Goal: Information Seeking & Learning: Compare options

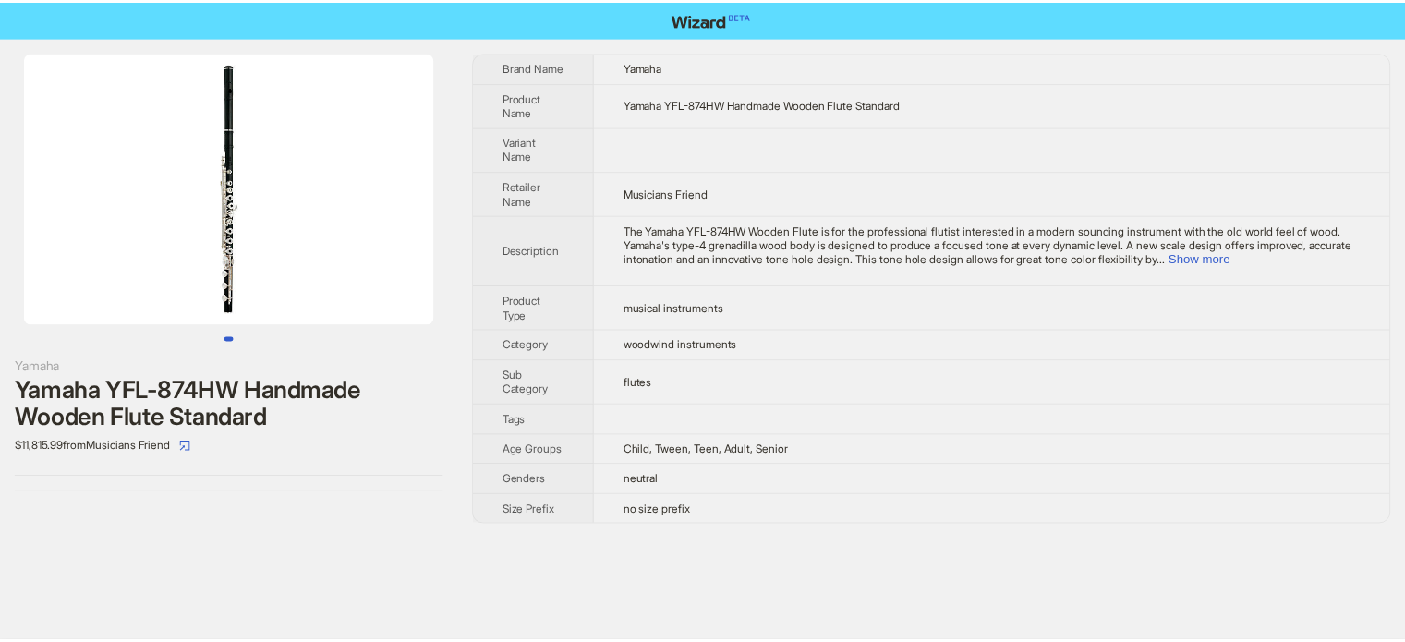
scroll to position [866, 0]
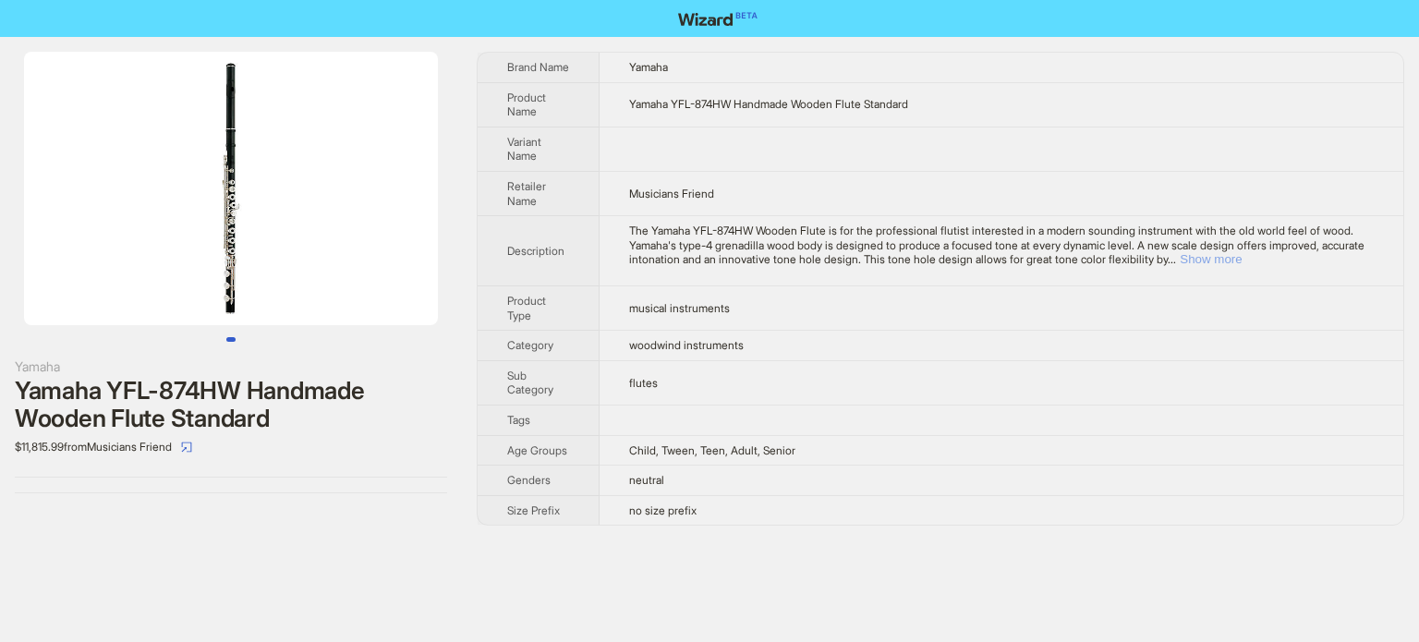
click at [1241, 265] on button "Show more" at bounding box center [1211, 259] width 62 height 14
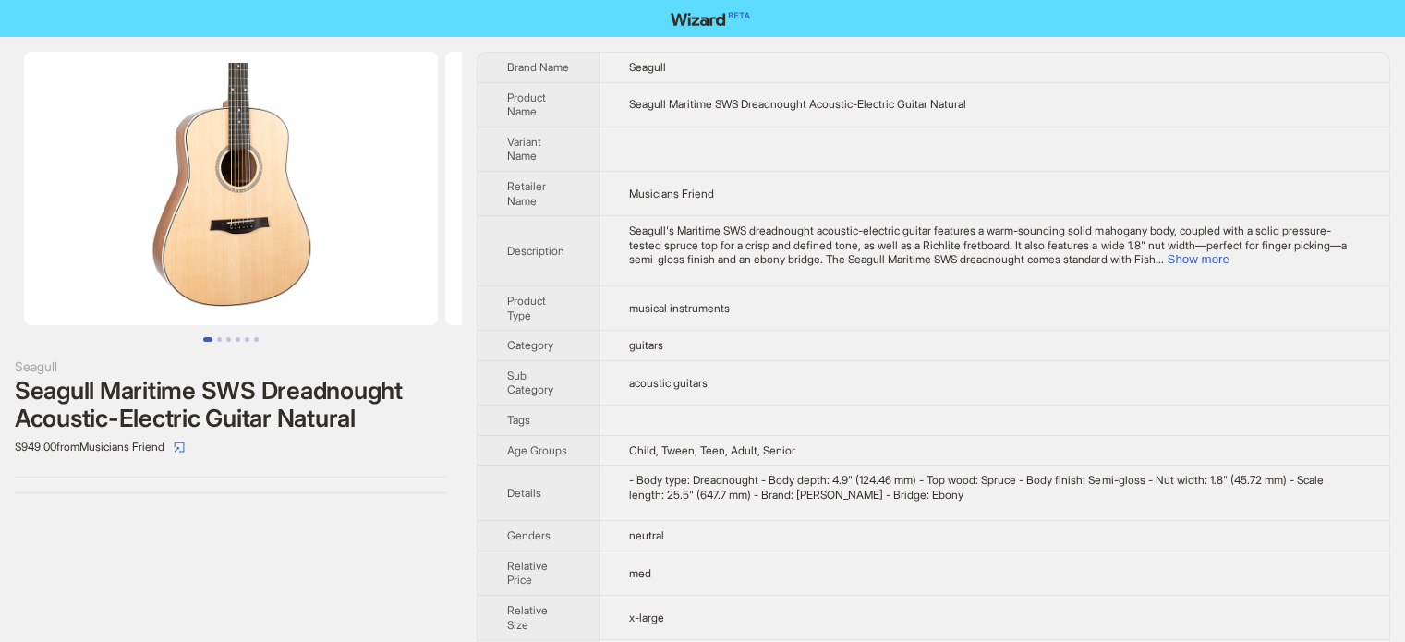
scroll to position [866, 0]
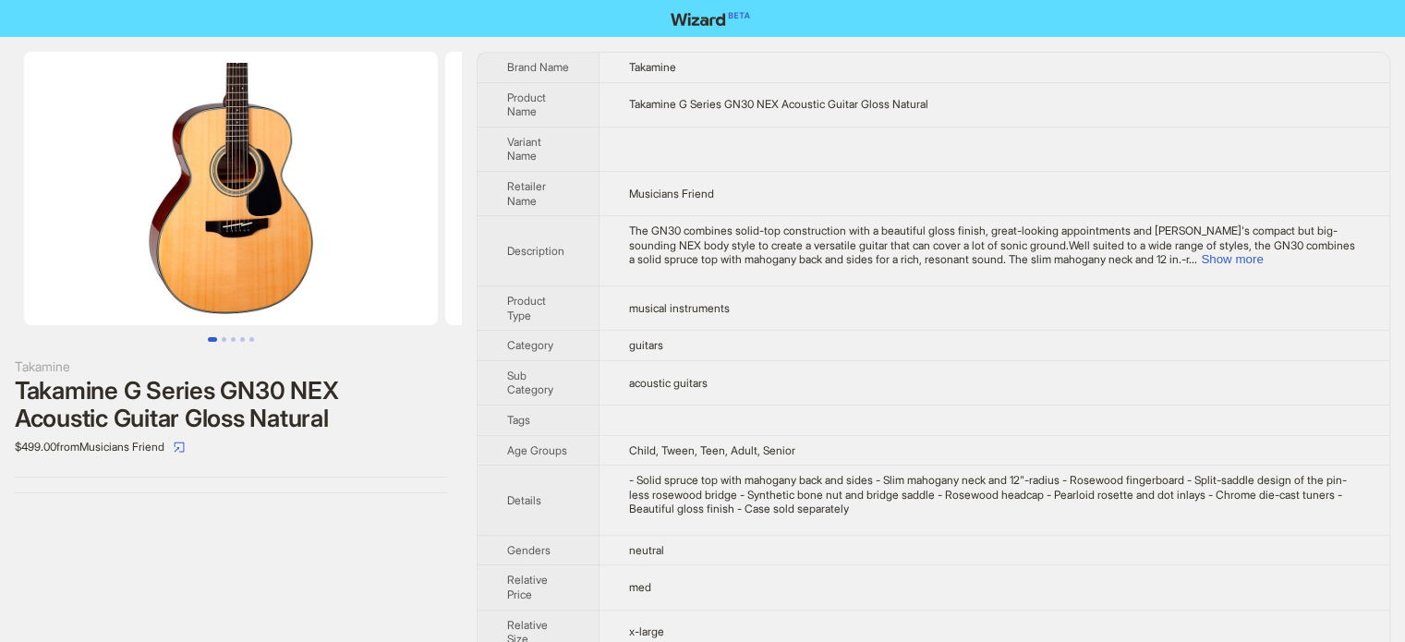
scroll to position [866, 0]
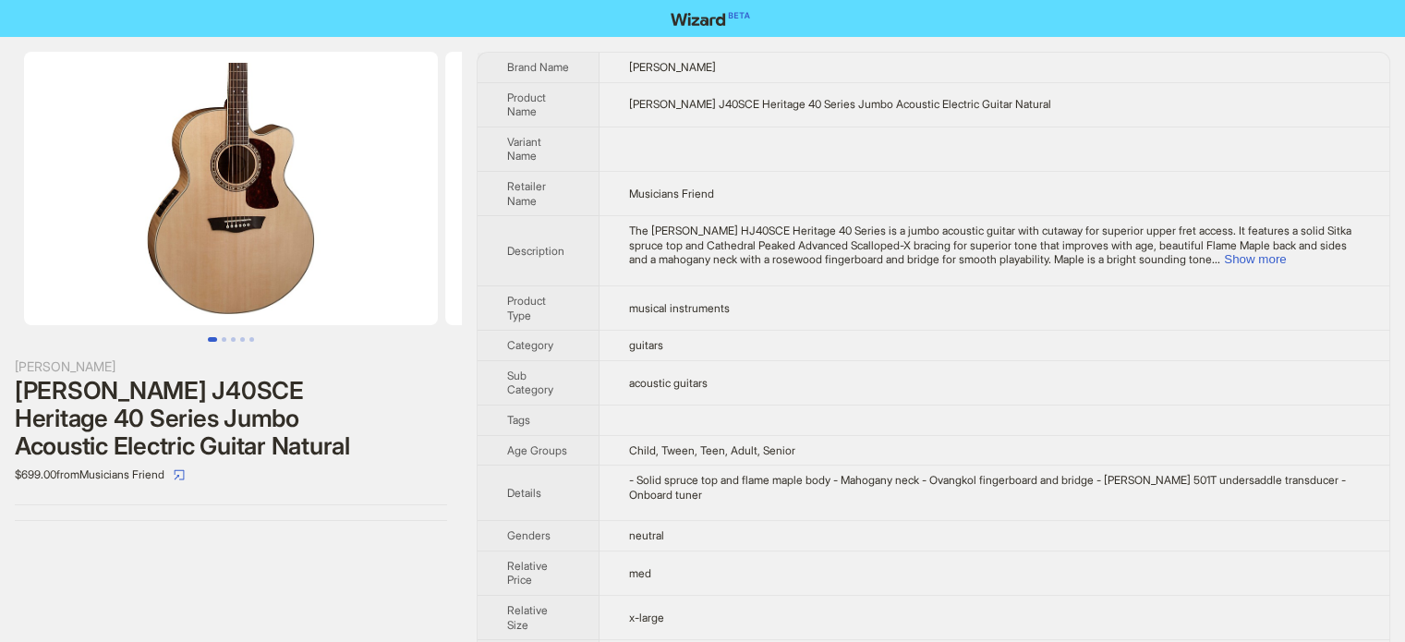
scroll to position [866, 0]
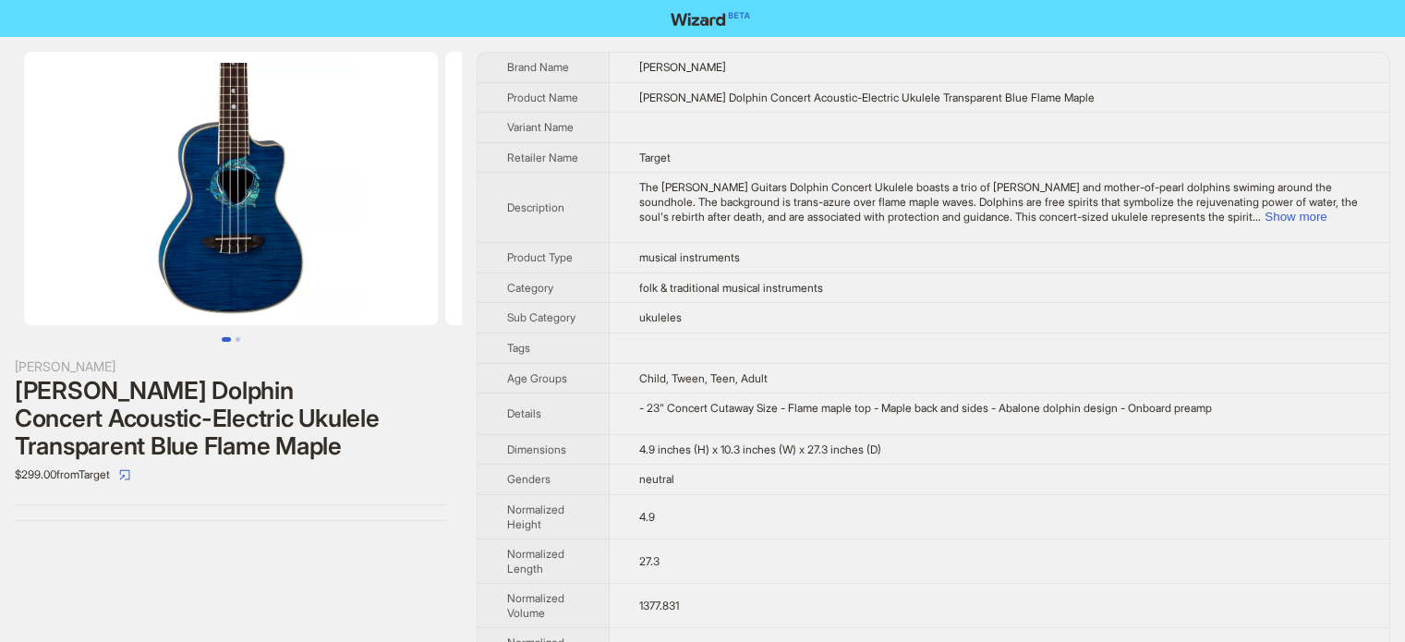
scroll to position [866, 0]
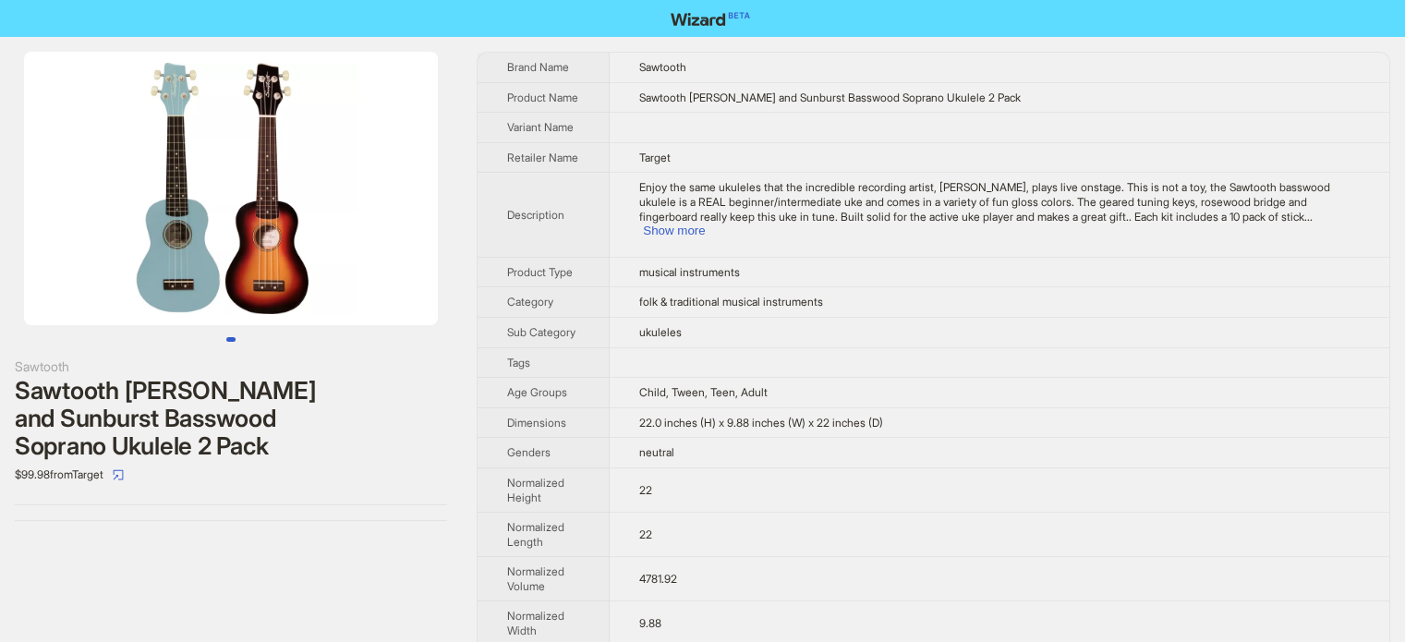
scroll to position [866, 0]
click at [678, 296] on span "folk & traditional musical instruments" at bounding box center [731, 302] width 184 height 14
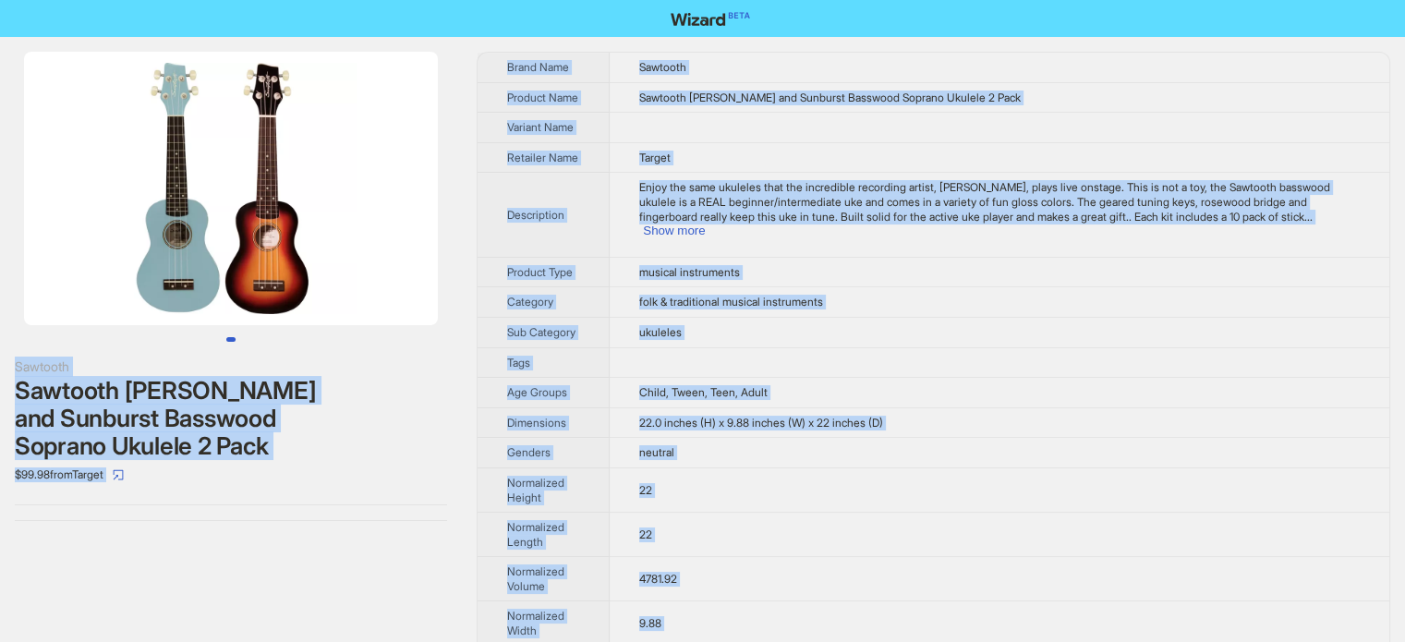
type textarea "**********"
click at [203, 460] on div "$99.98 from Target" at bounding box center [231, 475] width 432 height 30
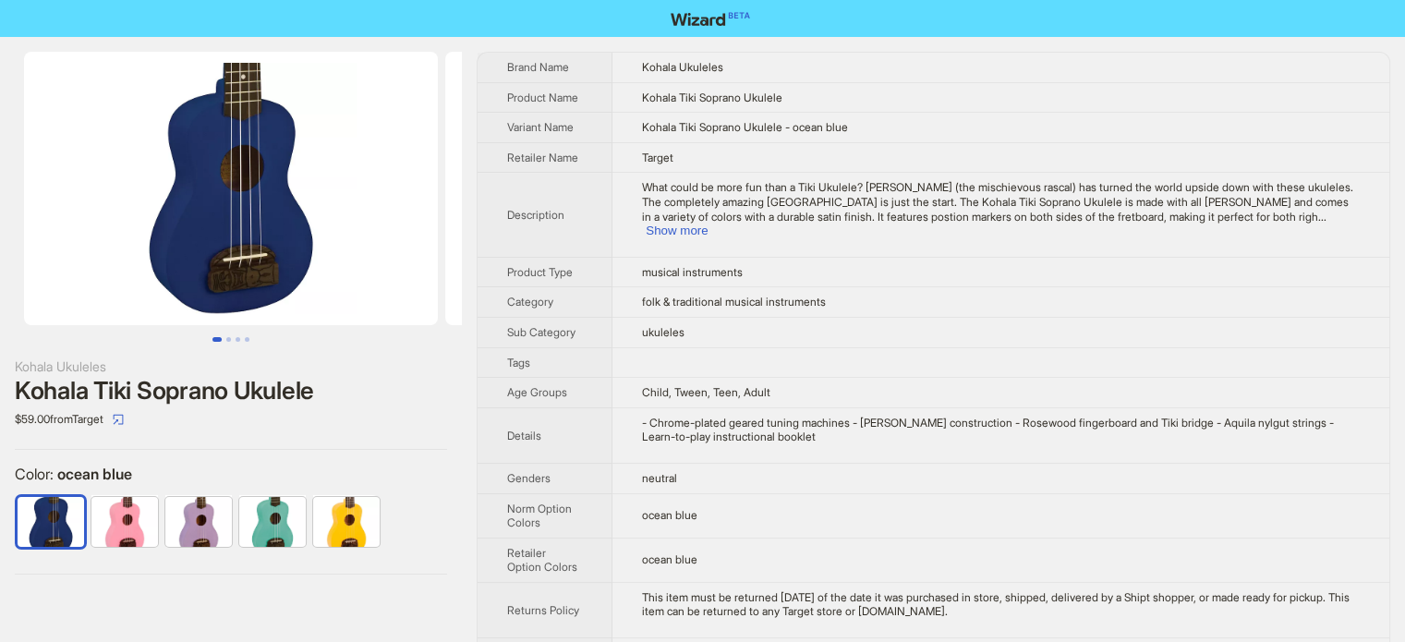
scroll to position [866, 0]
click at [809, 378] on td "Child, Tween, Teen, Adult" at bounding box center [1000, 393] width 777 height 30
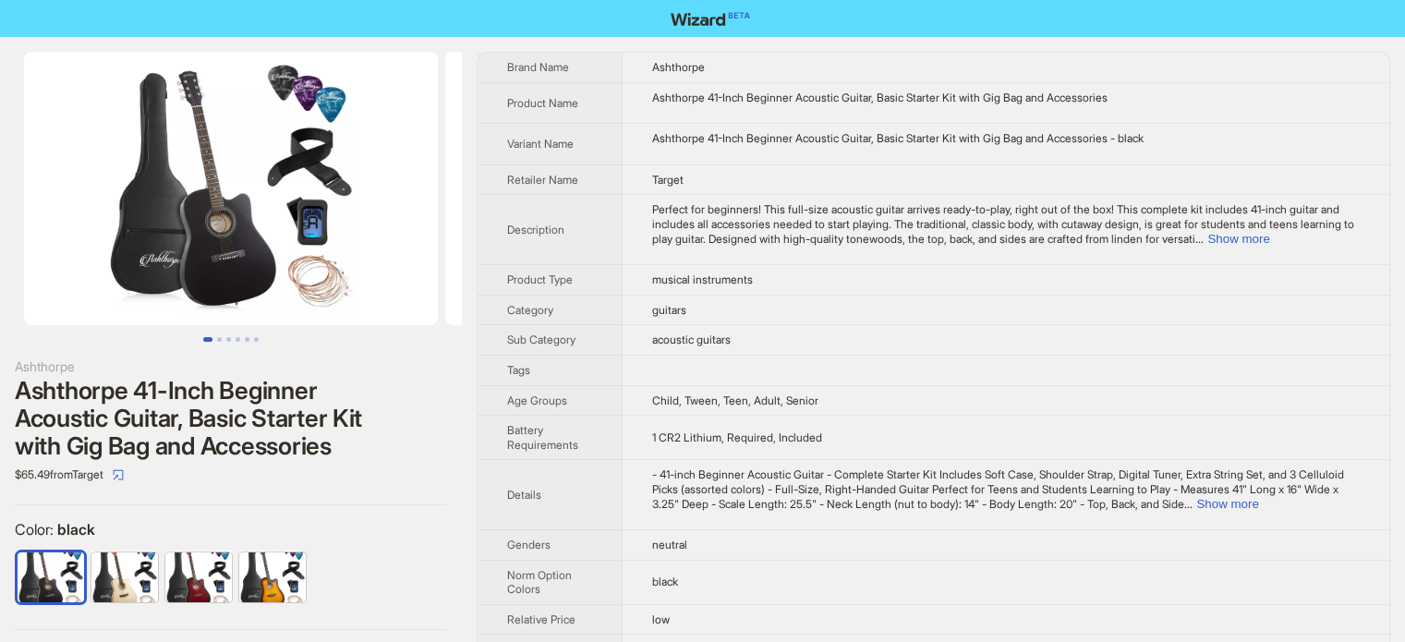
scroll to position [866, 0]
click at [1269, 243] on button "Show more" at bounding box center [1238, 239] width 62 height 14
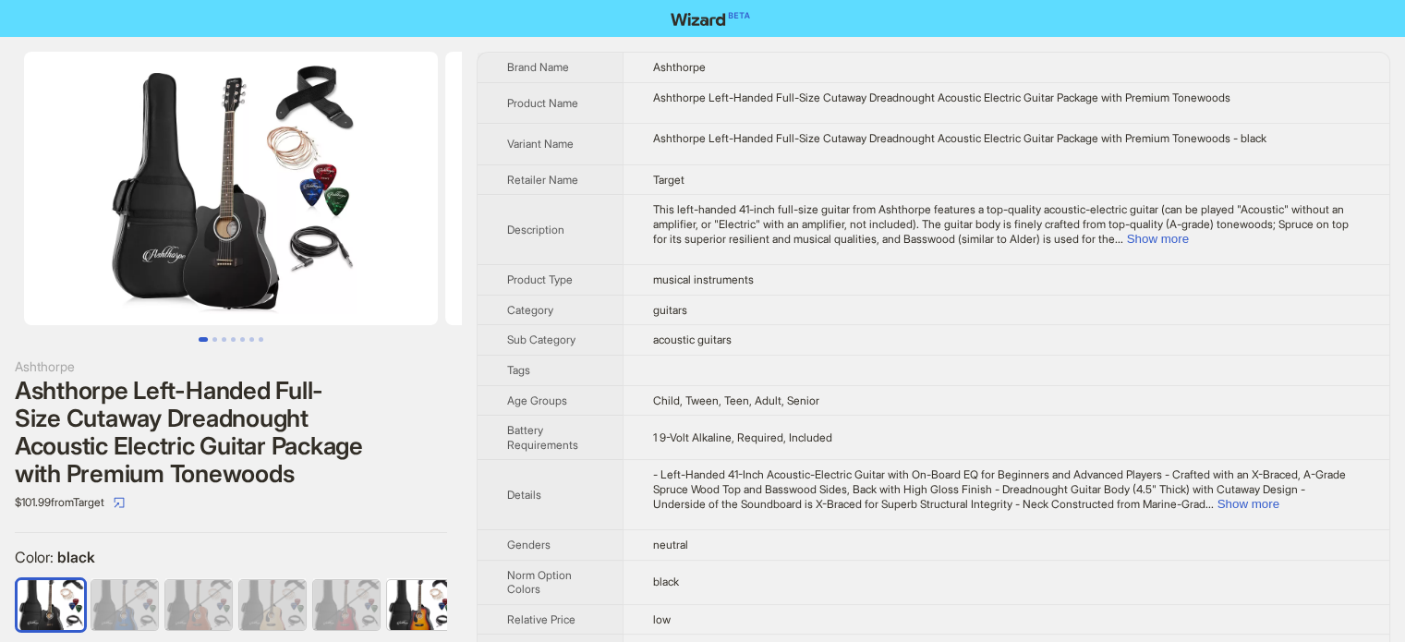
scroll to position [866, 0]
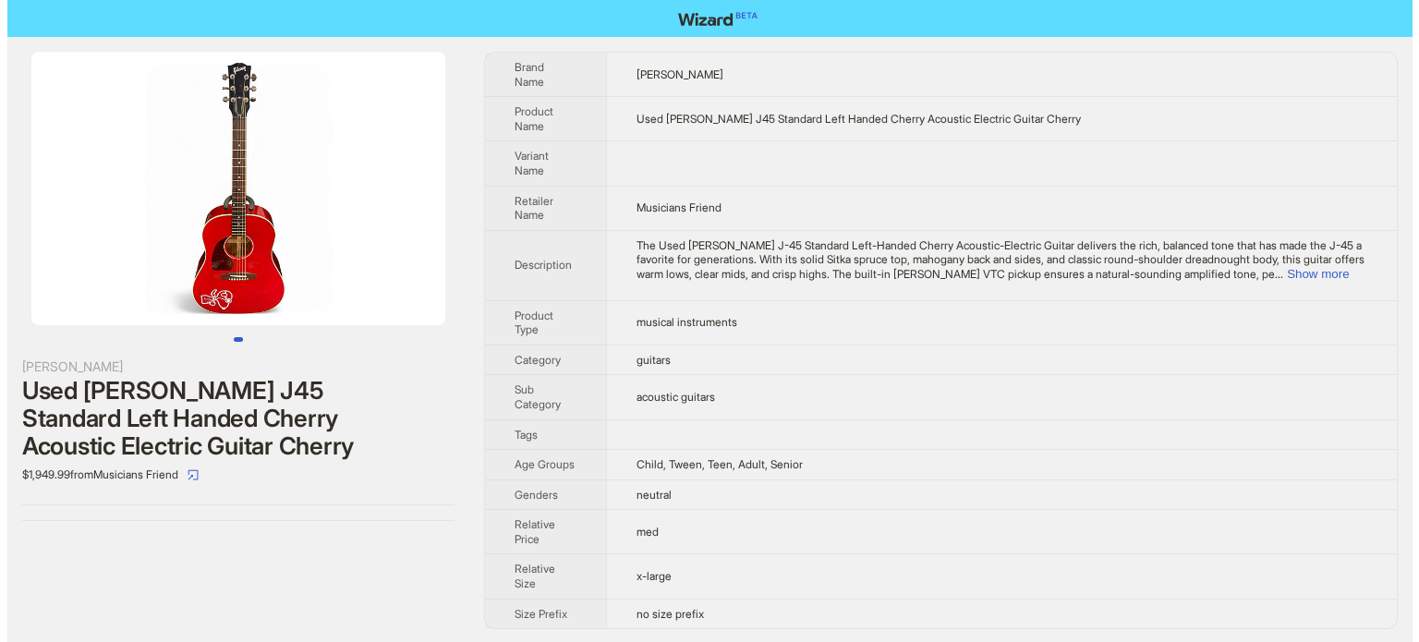
scroll to position [866, 0]
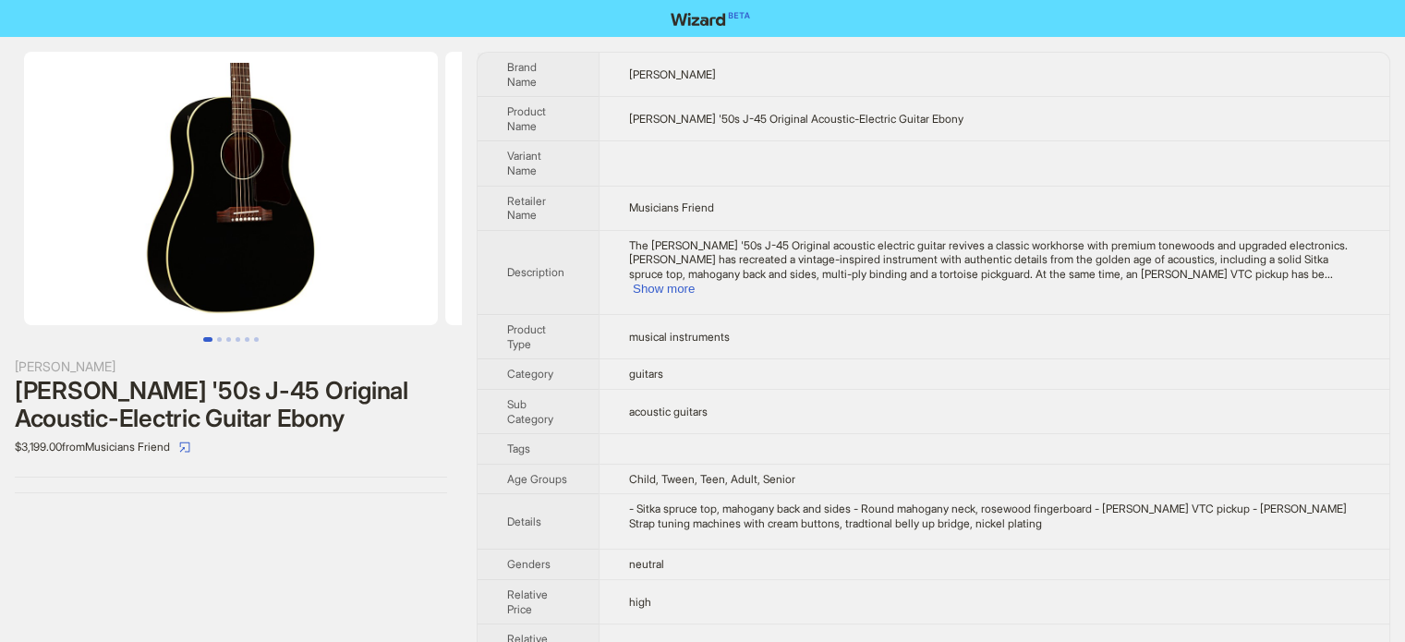
scroll to position [866, 0]
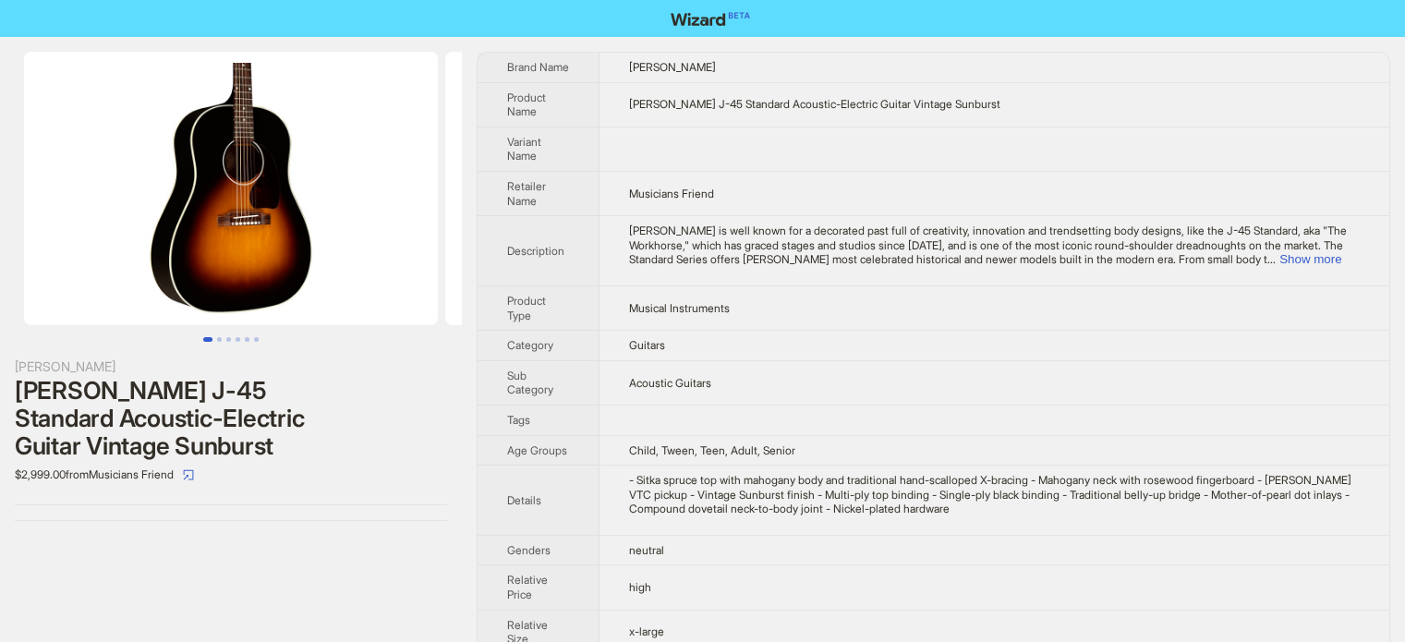
scroll to position [866, 0]
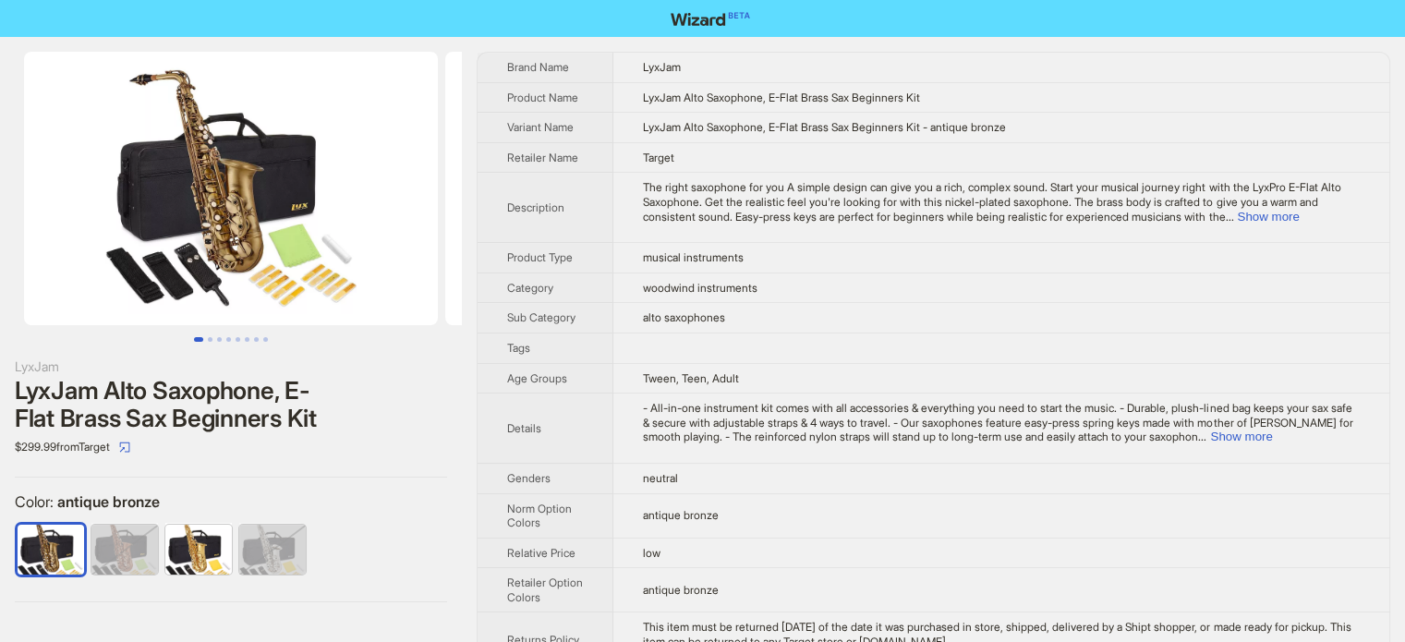
scroll to position [866, 0]
click at [691, 162] on td "Target" at bounding box center [1001, 157] width 776 height 30
click at [1297, 213] on button "Show more" at bounding box center [1268, 217] width 62 height 14
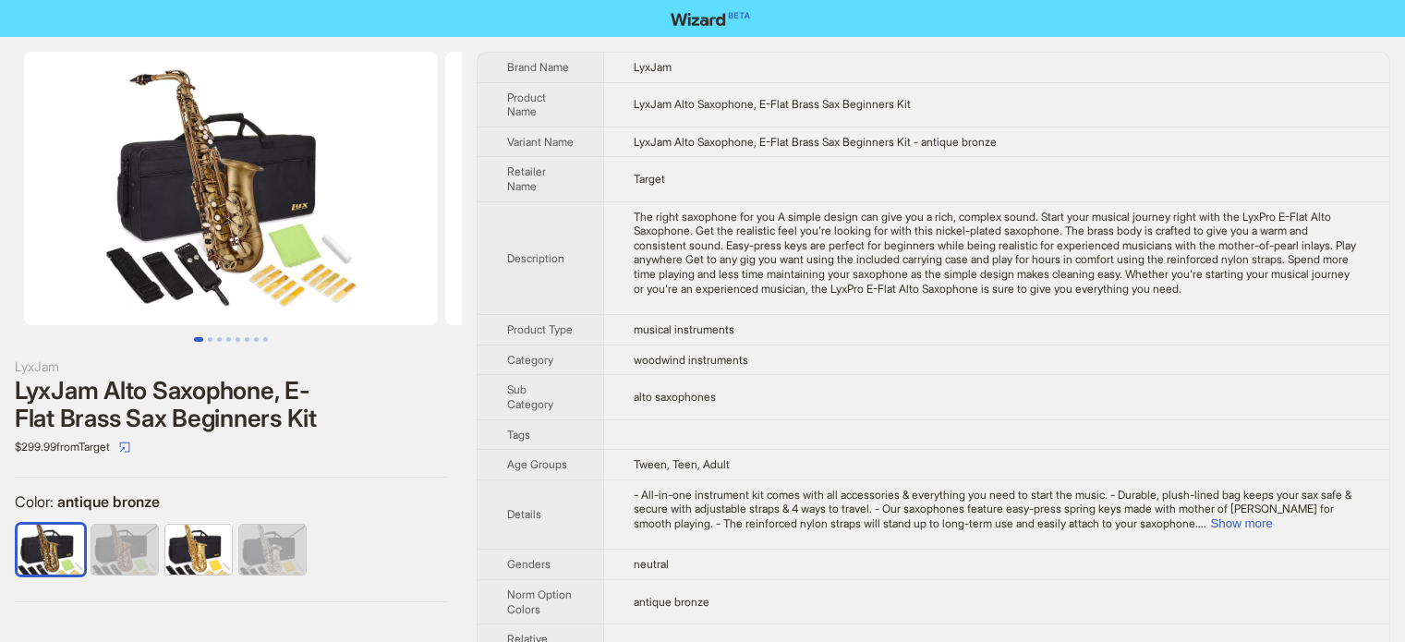
click at [582, 224] on th "Description" at bounding box center [541, 258] width 127 height 114
click at [704, 296] on div "The right saxophone for you A simple design can give you a rich, complex sound.…" at bounding box center [997, 253] width 726 height 87
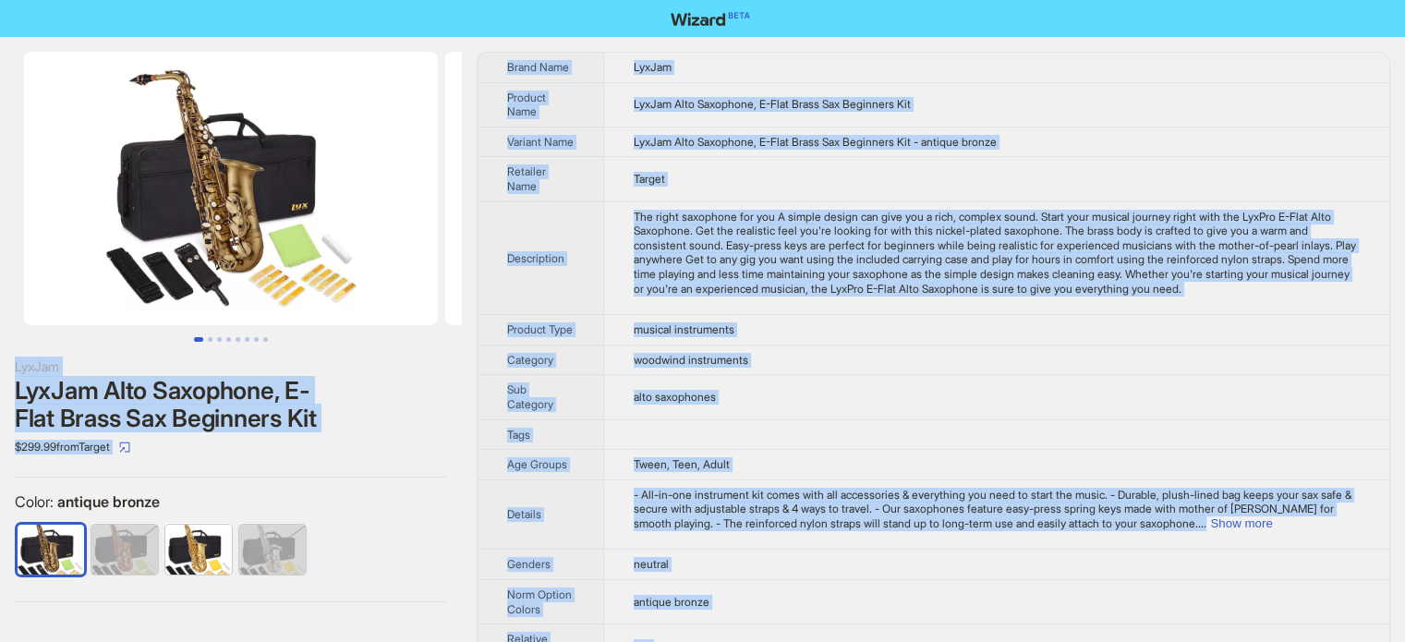
copy body "LyxJam LyxJam Alto Saxophone, E-Flat Brass Sax Beginners Kit $299.99 from Targe…"
type textarea "**********"
click at [670, 375] on td "woodwind instruments" at bounding box center [996, 360] width 785 height 30
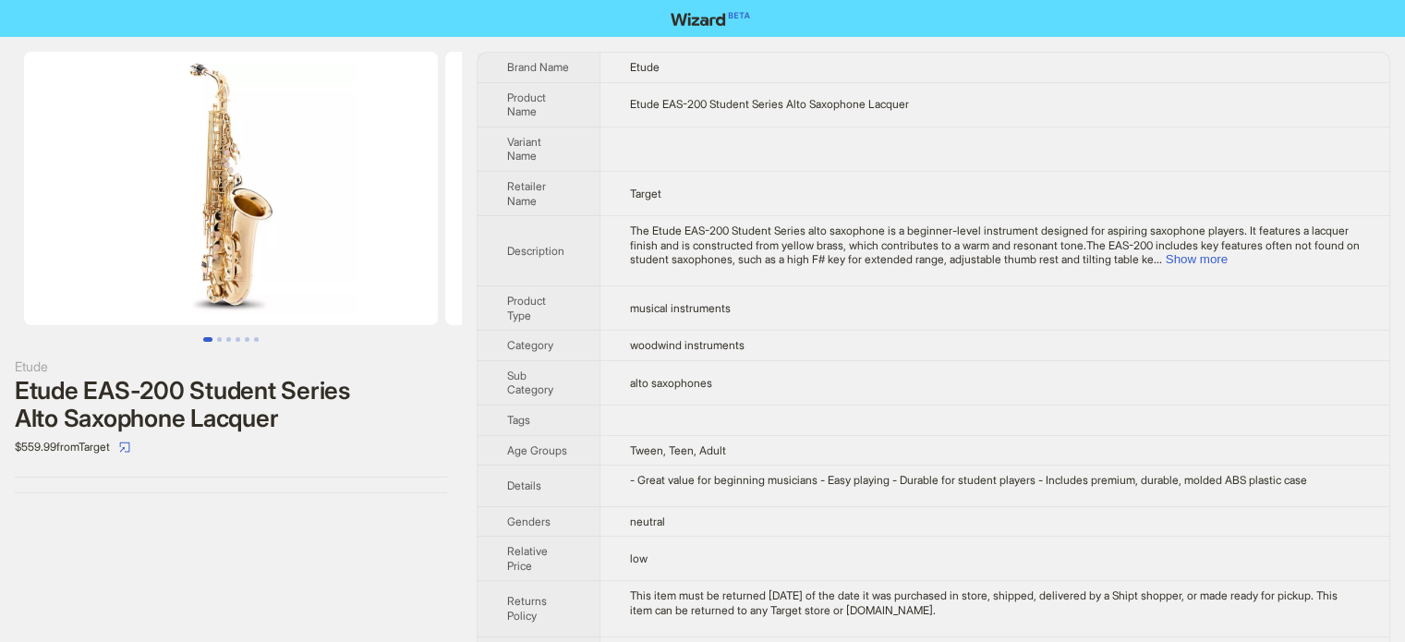
scroll to position [866, 0]
click at [720, 383] on td "alto saxophones" at bounding box center [994, 382] width 790 height 44
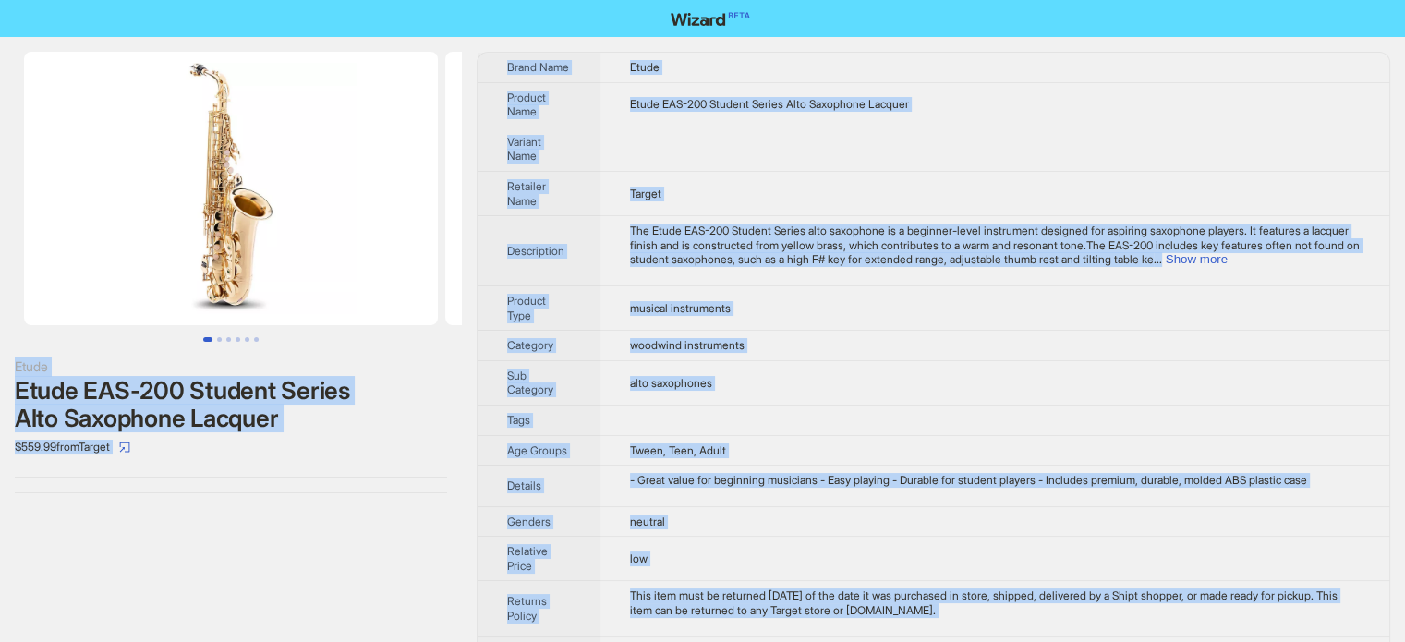
copy body "Etude Etude EAS-200 Student Series Alto Saxophone Lacquer $559.99 from Target B…"
type textarea "**********"
click at [674, 98] on span "Etude EAS-200 Student Series Alto Saxophone Lacquer" at bounding box center [769, 104] width 279 height 14
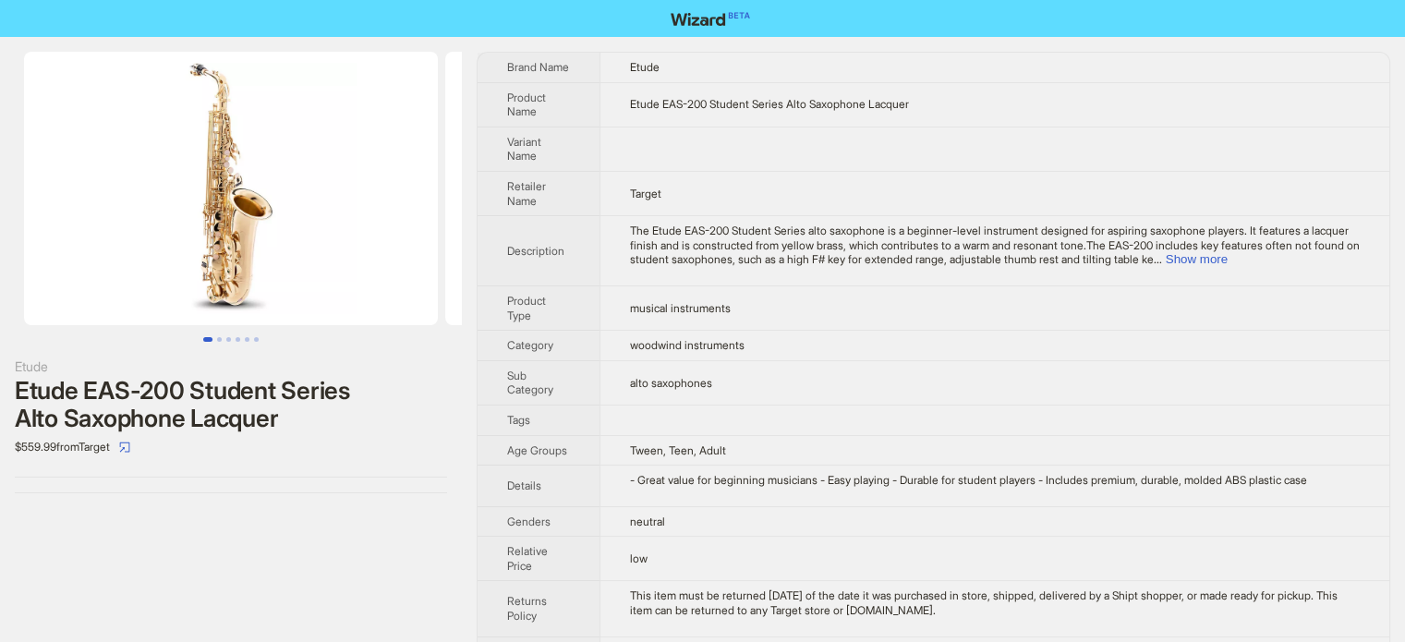
click at [708, 161] on td at bounding box center [994, 149] width 790 height 44
click at [781, 436] on td "Tween, Teen, Adult" at bounding box center [994, 450] width 790 height 30
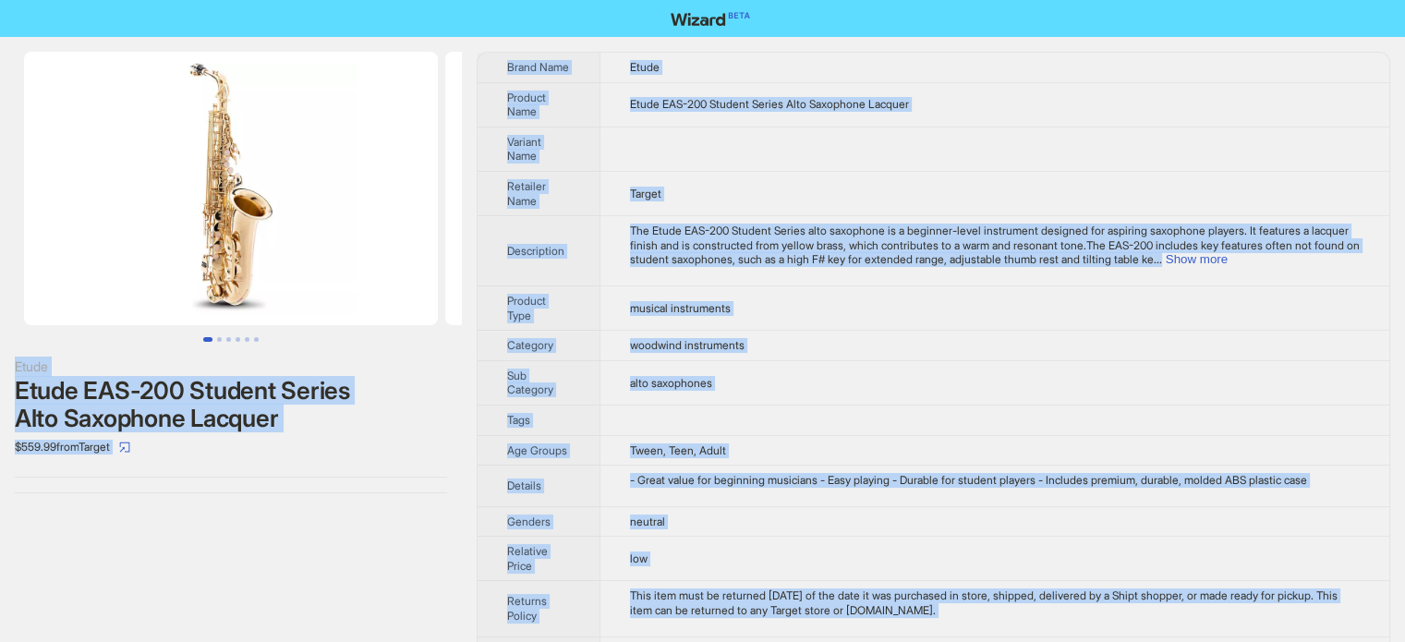
copy body "Etude Etude EAS-200 Student Series Alto Saxophone Lacquer $559.99 from Target B…"
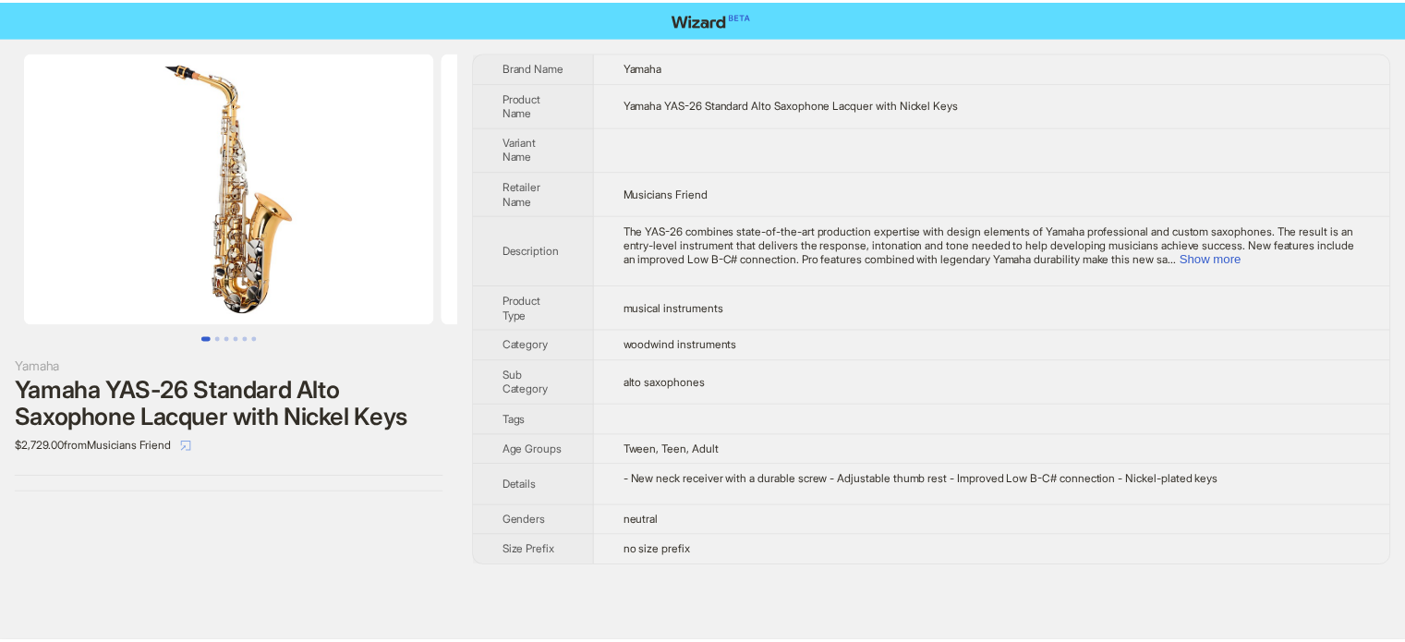
scroll to position [866, 0]
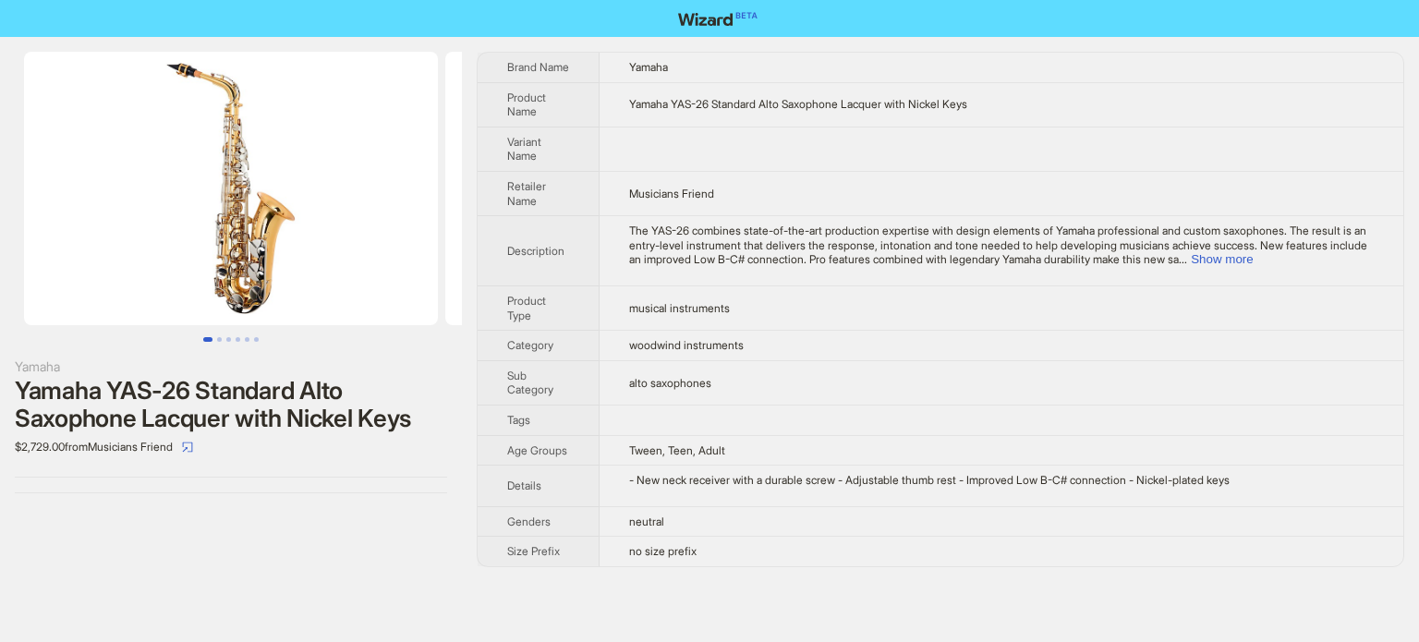
click at [849, 370] on td "alto saxophones" at bounding box center [1001, 382] width 804 height 44
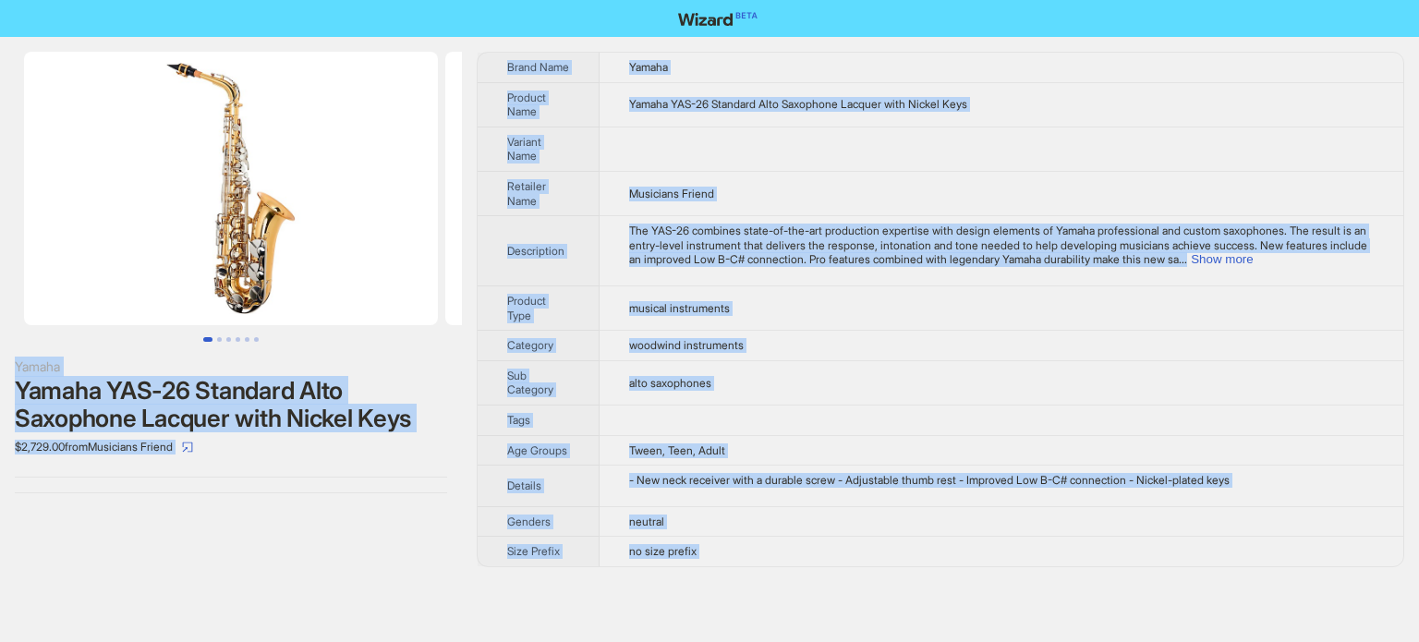
type textarea "**********"
click at [203, 404] on div "Yamaha YAS-26 Standard Alto Saxophone Lacquer with Nickel Keys" at bounding box center [231, 404] width 432 height 55
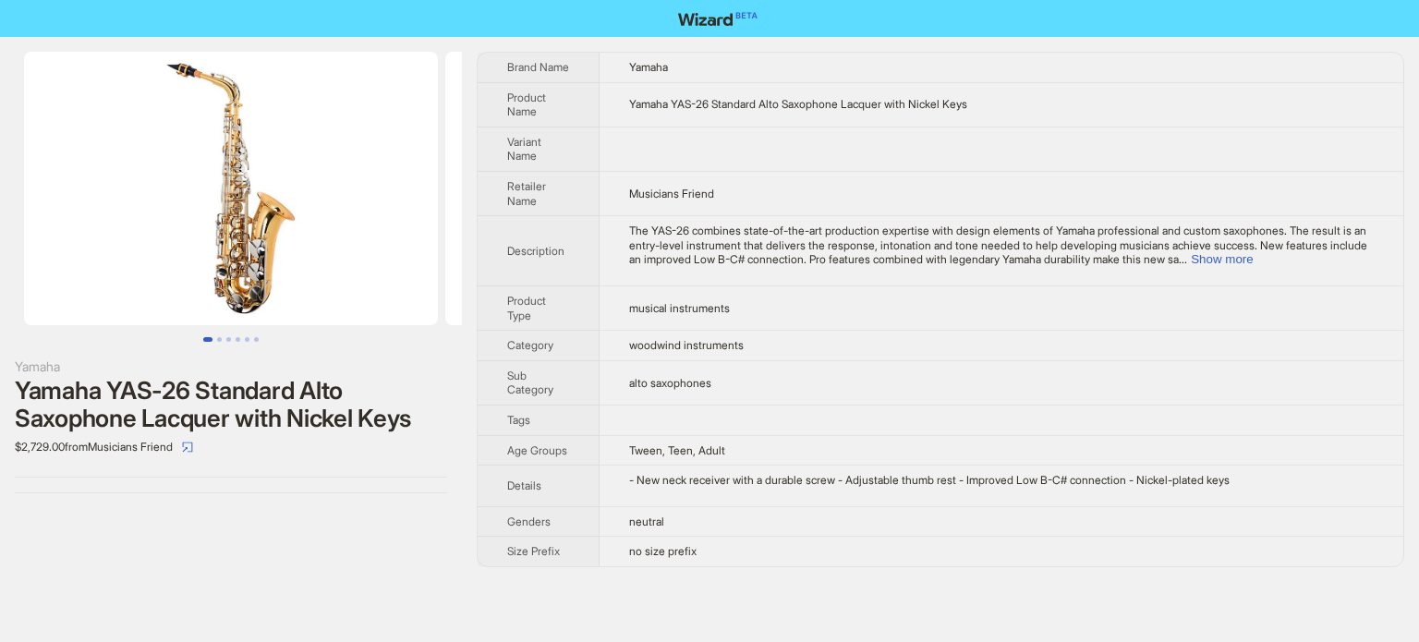
click at [1375, 260] on td "The YAS-26 combines state-of-the-art production expertise with design elements …" at bounding box center [1001, 251] width 804 height 70
click at [1252, 253] on button "Show more" at bounding box center [1222, 259] width 62 height 14
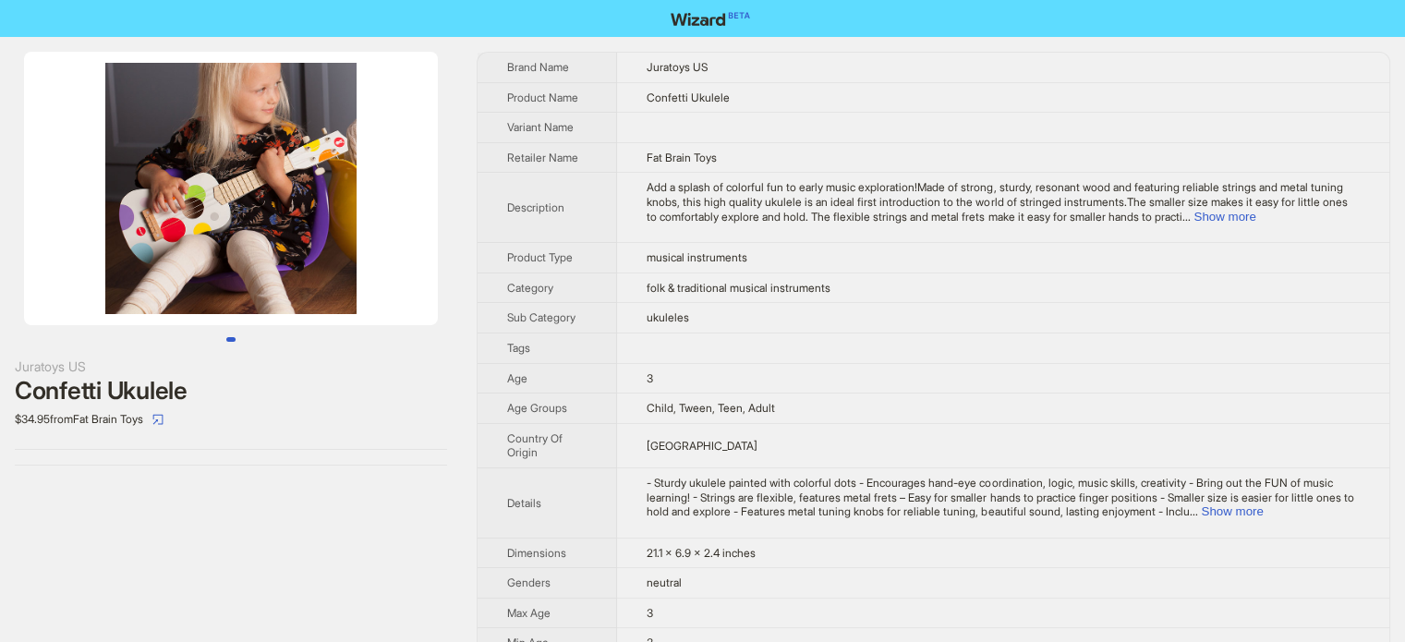
scroll to position [866, 0]
click at [237, 339] on ul at bounding box center [231, 339] width 462 height 5
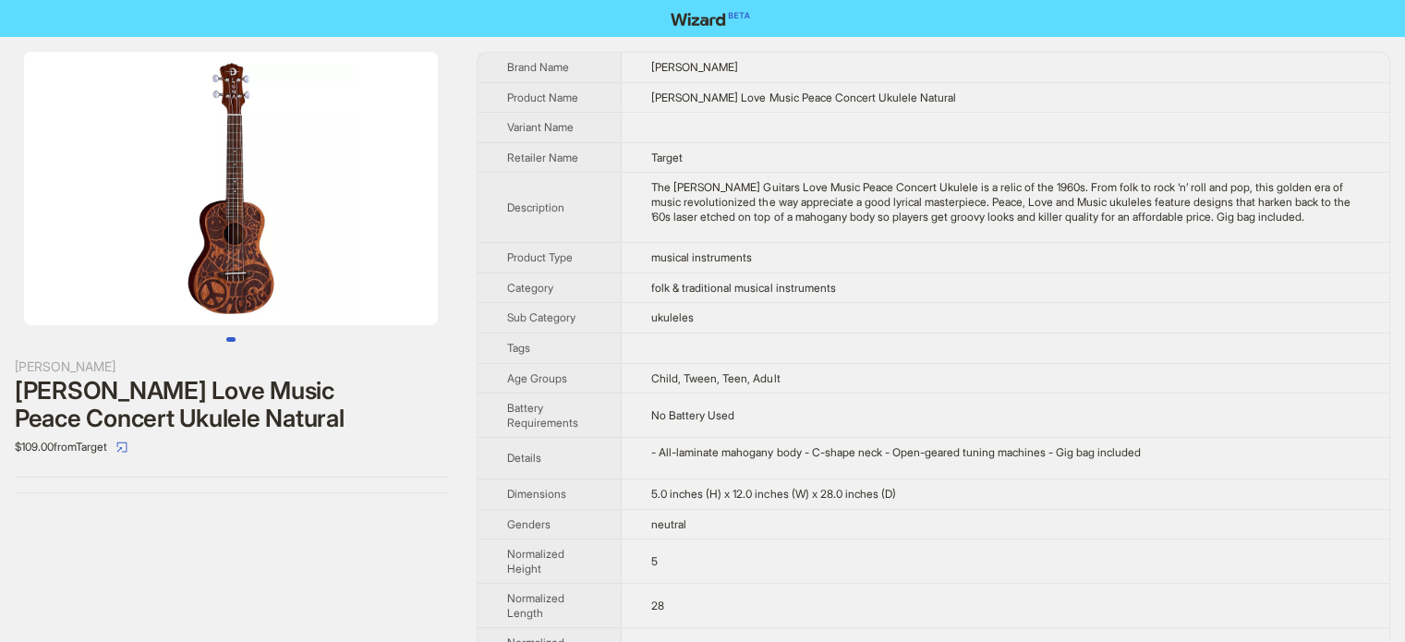
scroll to position [866, 0]
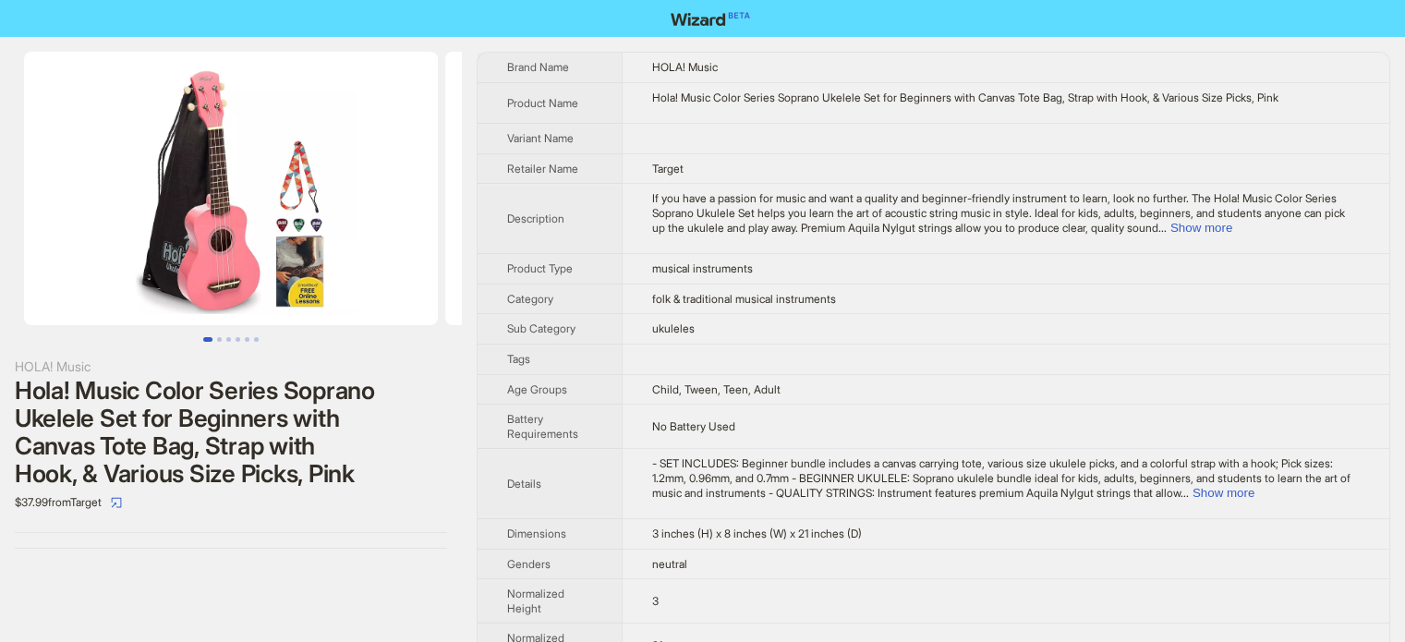
scroll to position [866, 0]
click at [217, 337] on button "Go to slide 2" at bounding box center [219, 339] width 5 height 5
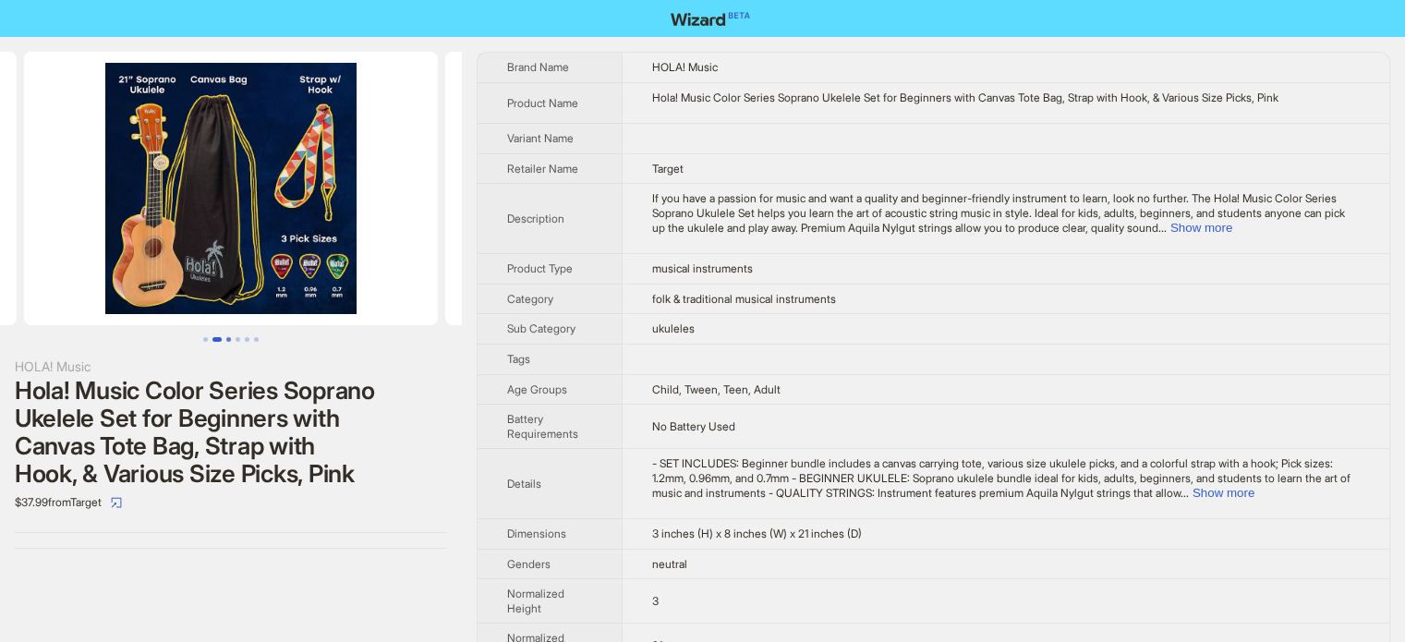
click at [226, 342] on button "Go to slide 3" at bounding box center [228, 339] width 5 height 5
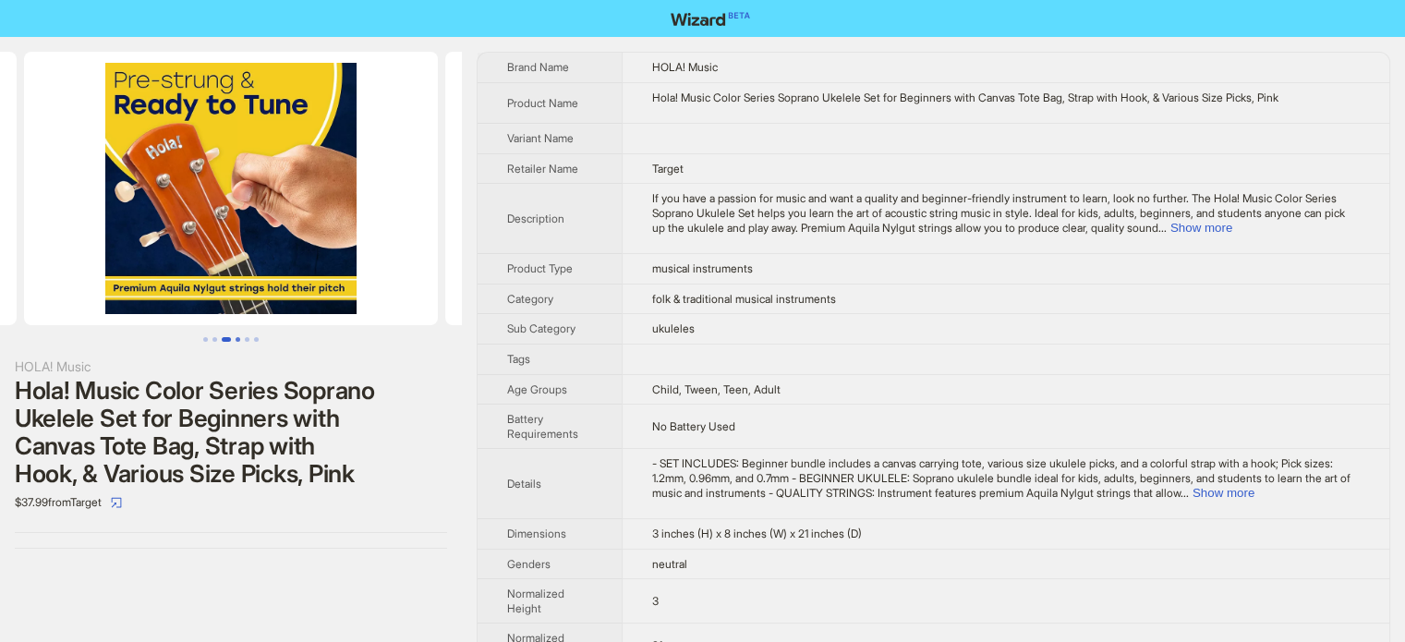
click at [236, 342] on button "Go to slide 4" at bounding box center [238, 339] width 5 height 5
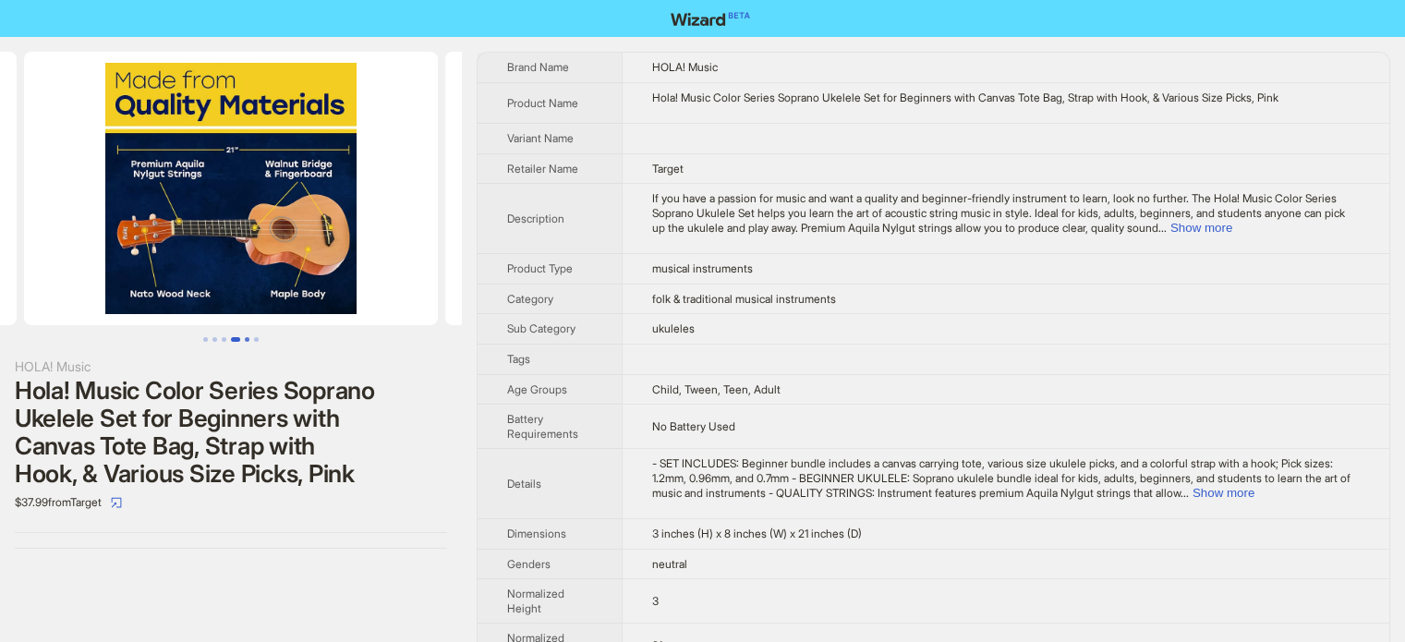
click at [248, 339] on button "Go to slide 5" at bounding box center [247, 339] width 5 height 5
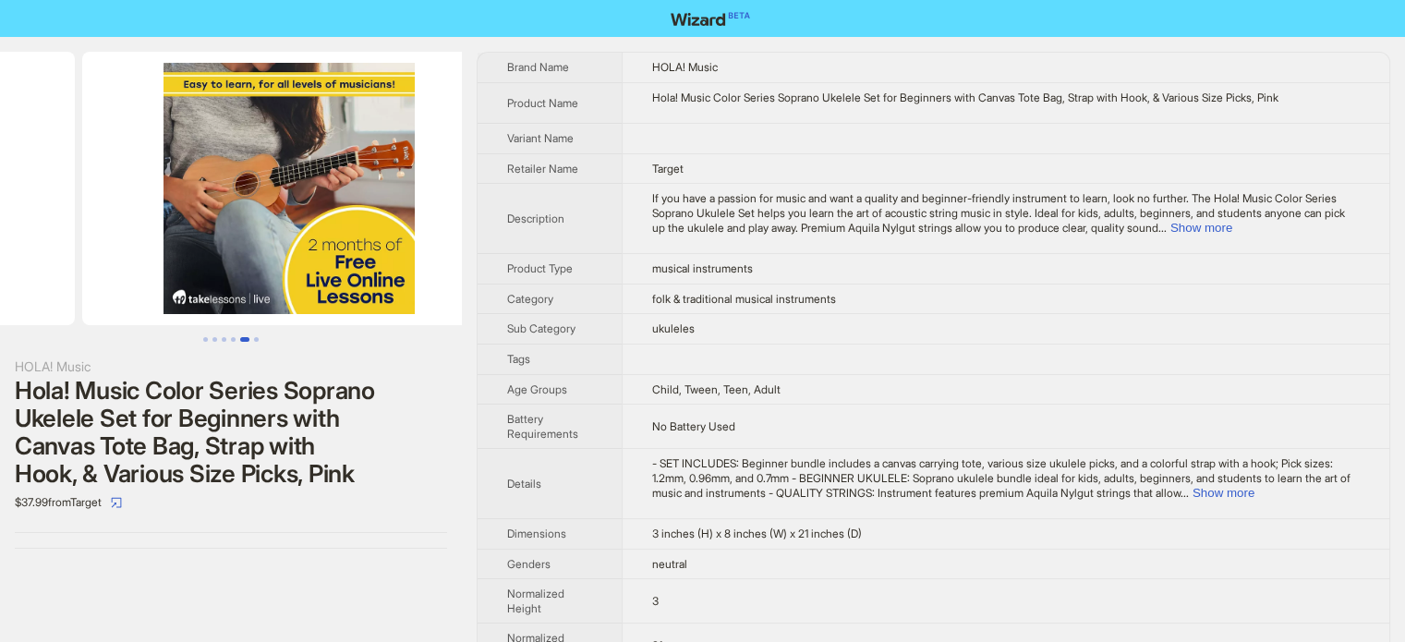
scroll to position [0, 1685]
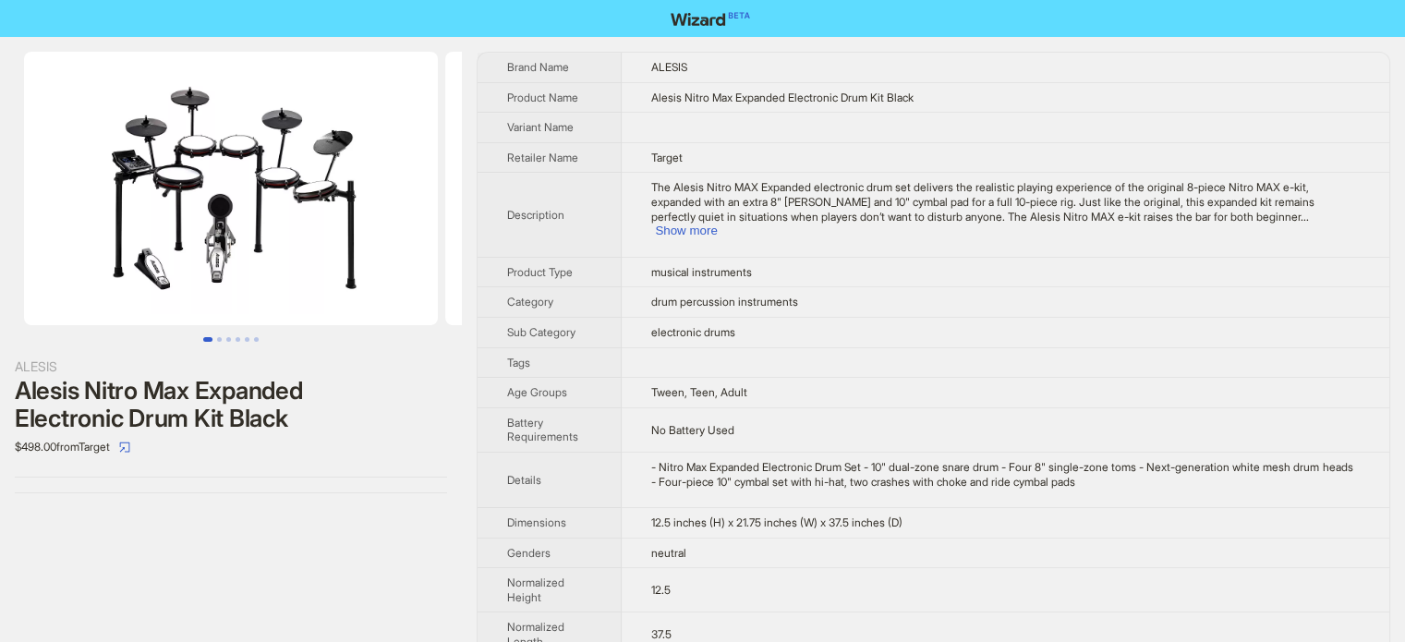
scroll to position [866, 0]
click at [717, 224] on button "Show more" at bounding box center [686, 231] width 62 height 14
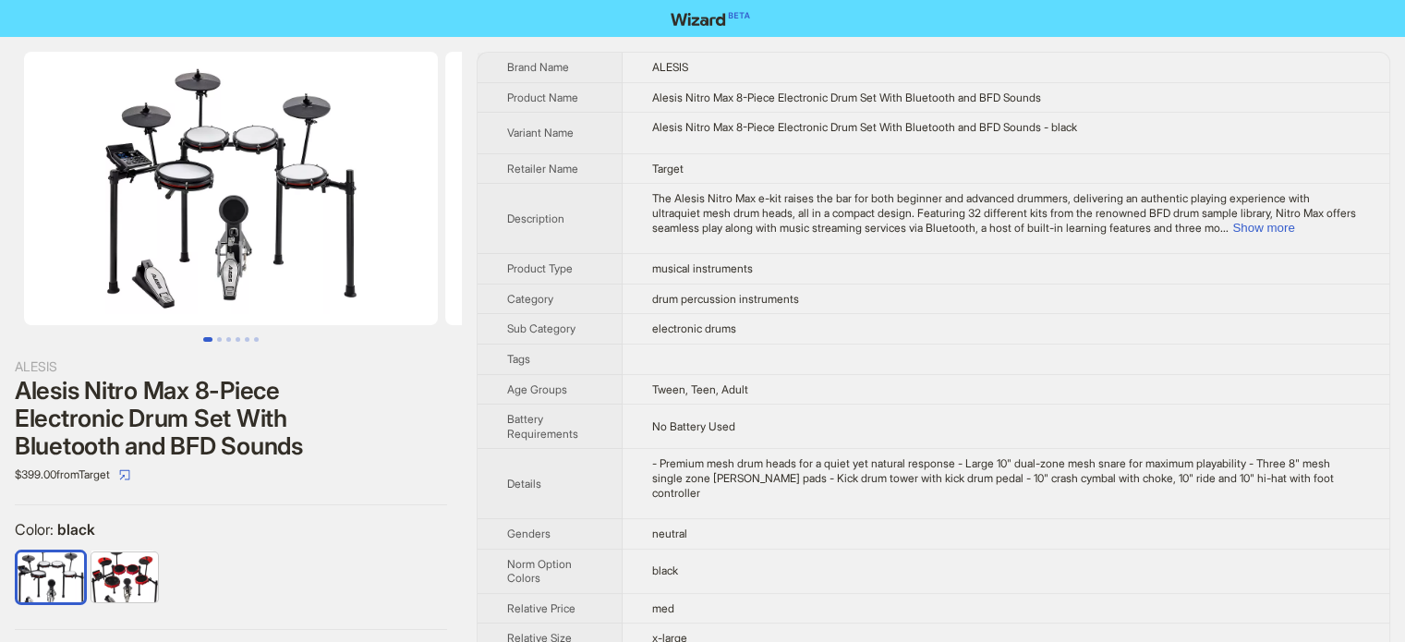
scroll to position [866, 0]
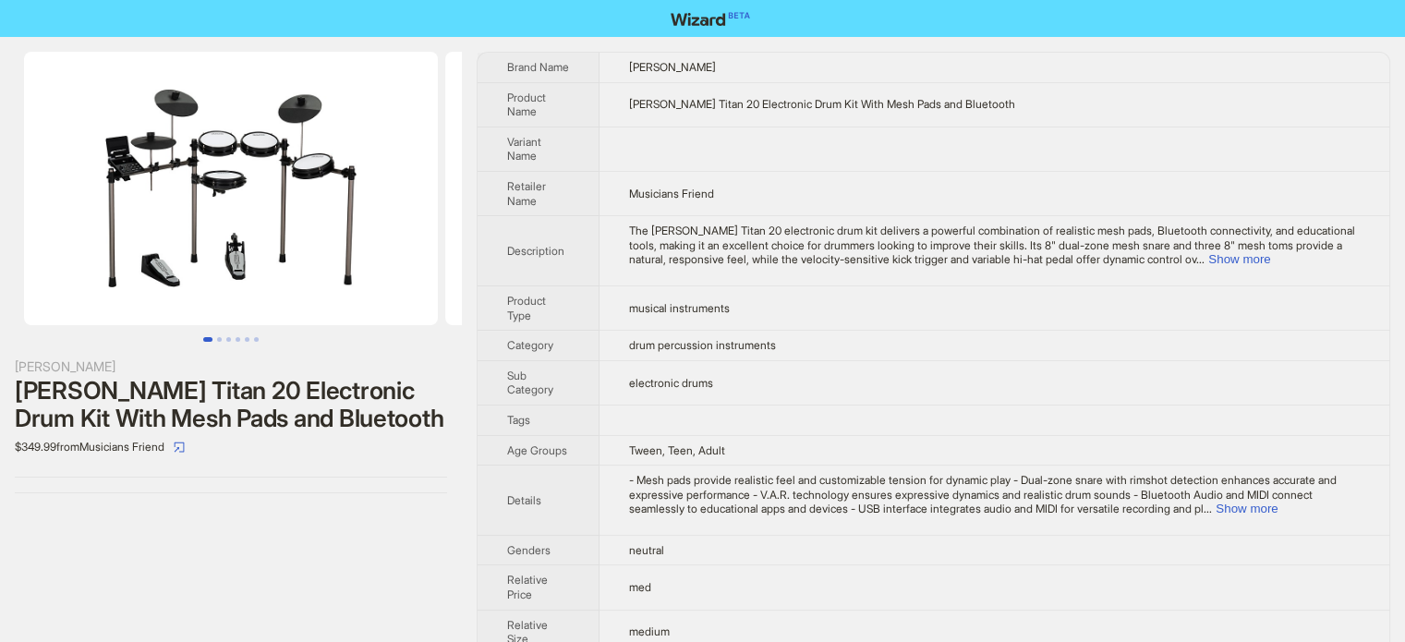
scroll to position [866, 0]
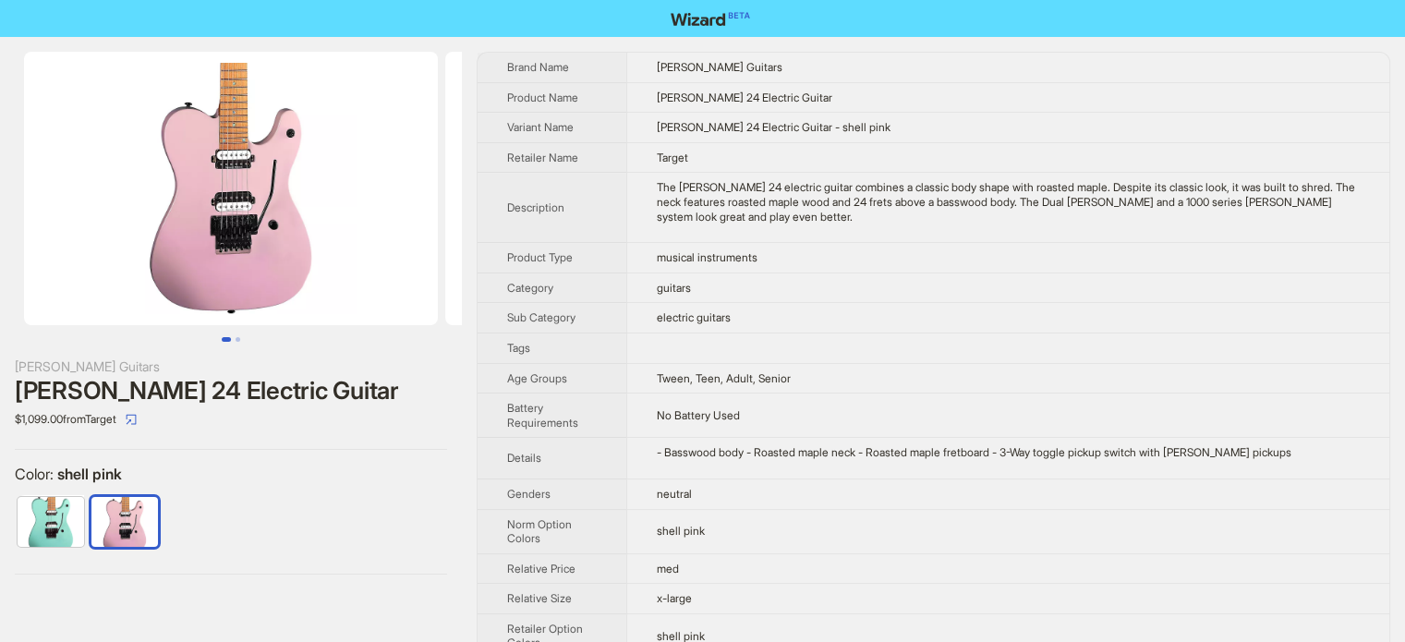
scroll to position [866, 0]
click at [739, 408] on span "No Battery Used" at bounding box center [698, 415] width 83 height 14
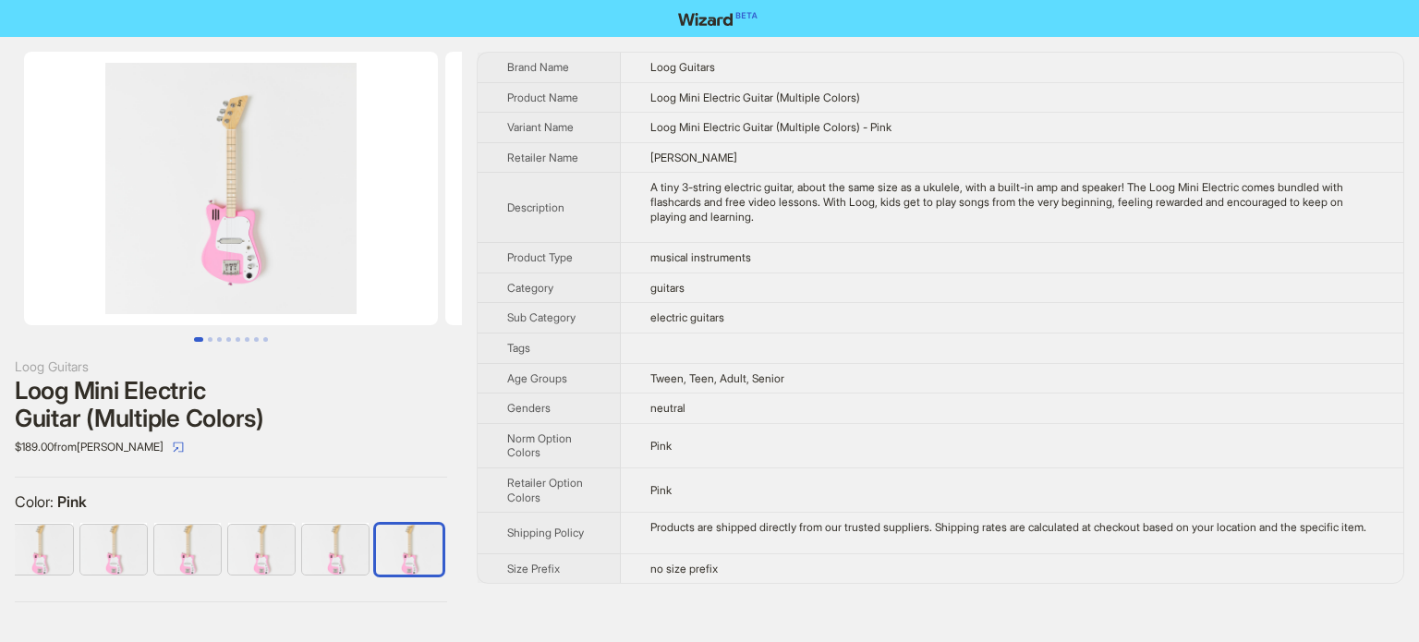
scroll to position [866, 0]
click at [712, 509] on td "Pink" at bounding box center [1012, 489] width 782 height 44
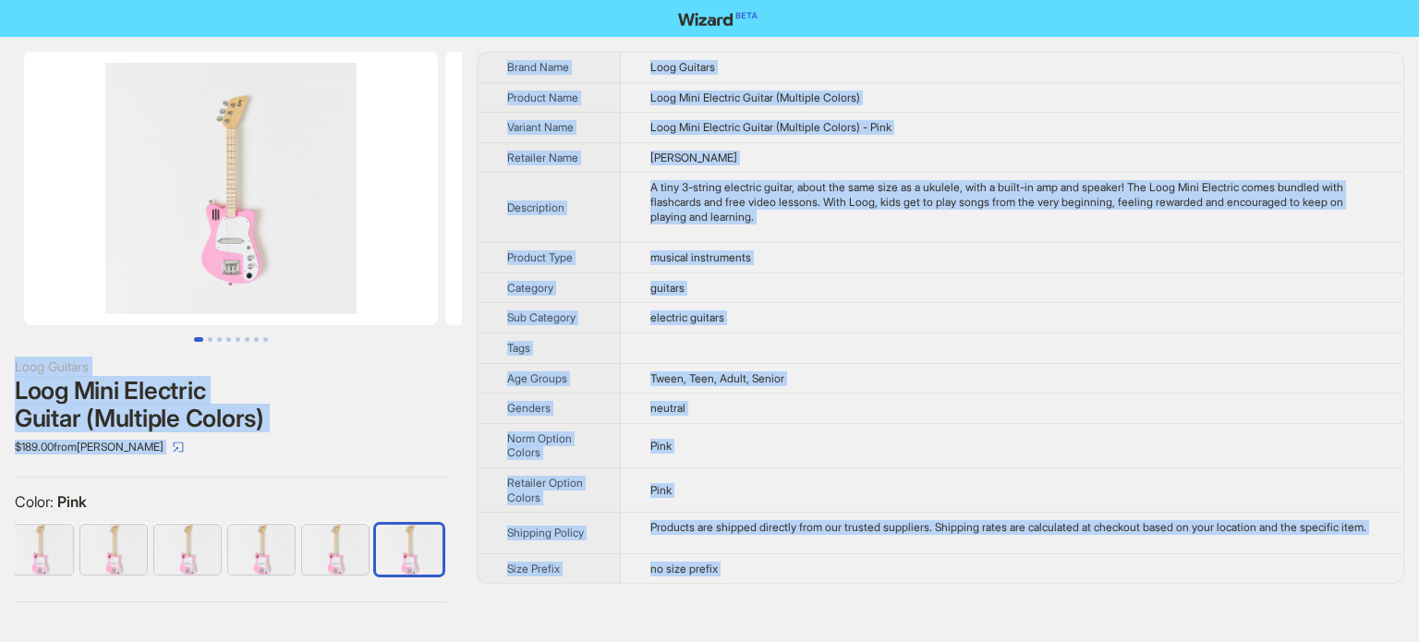
copy body "Loog Guitars Loog Mini Electric Guitar (Multiple Colors) $189.00 from Meri Meri…"
type textarea "**********"
click at [217, 338] on button "Go to slide 3" at bounding box center [219, 339] width 5 height 5
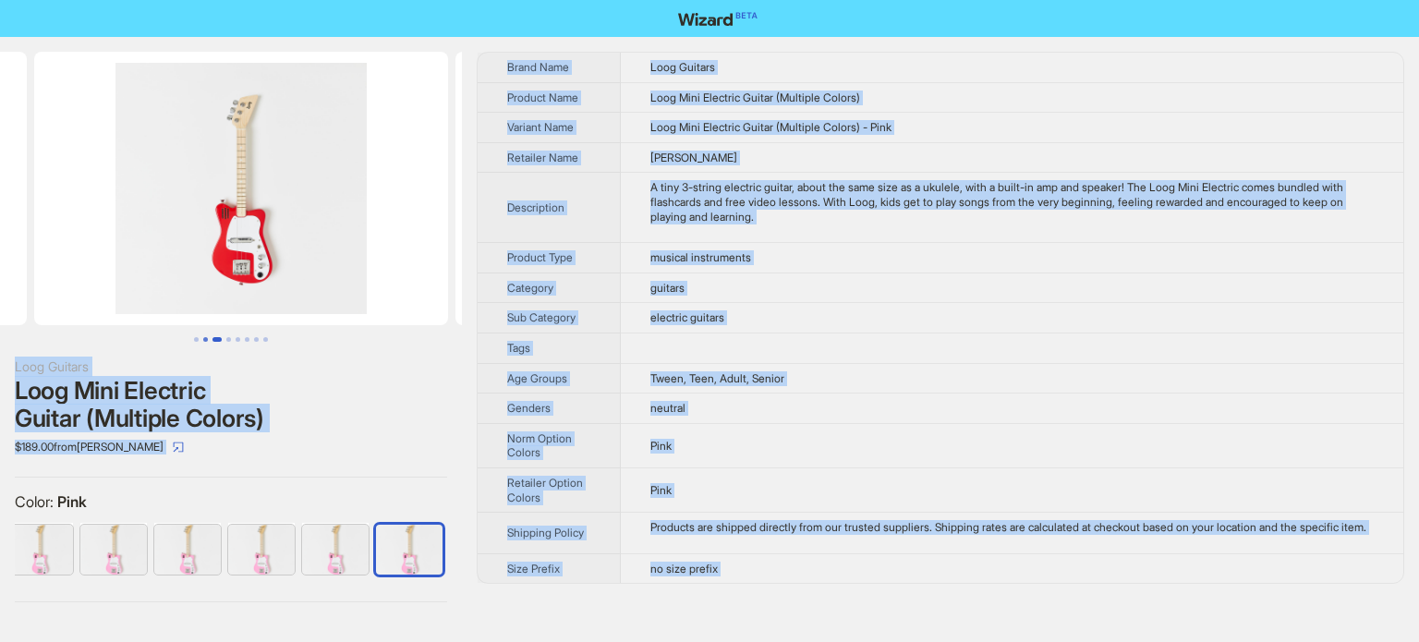
scroll to position [0, 842]
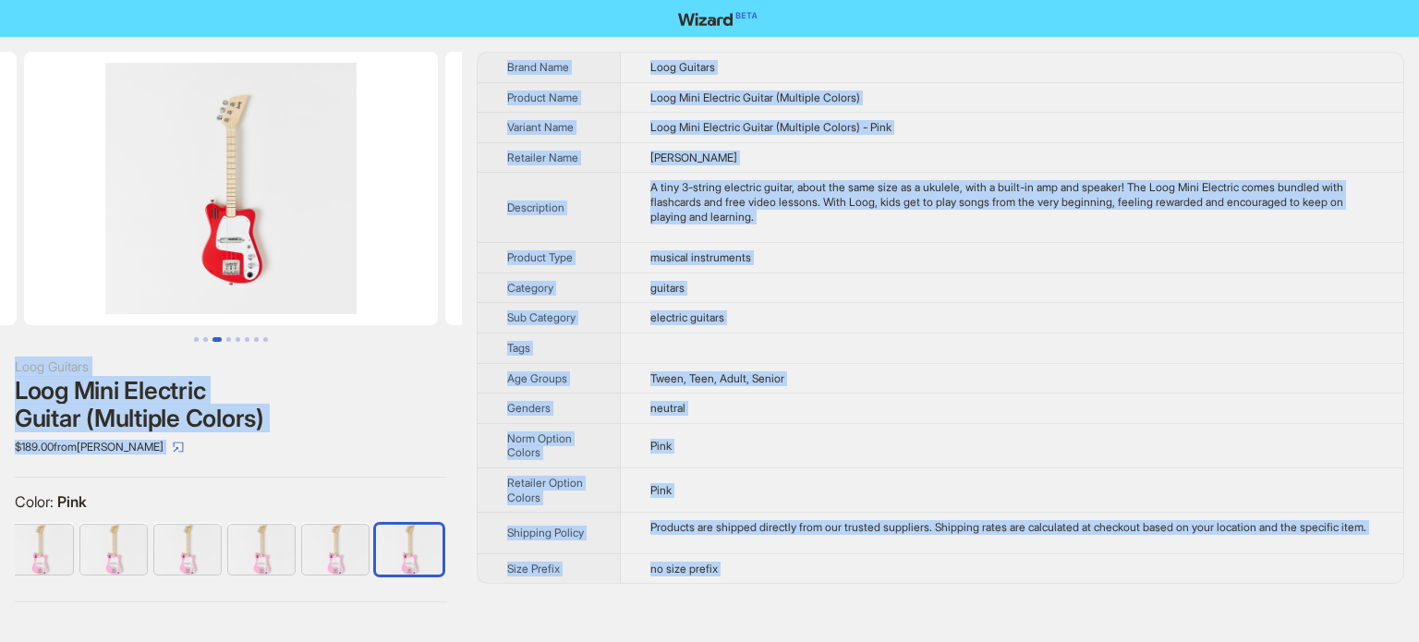
click at [218, 338] on button "Go to slide 3" at bounding box center [216, 339] width 9 height 5
drag, startPoint x: 223, startPoint y: 338, endPoint x: 235, endPoint y: 333, distance: 12.9
click at [224, 338] on ul at bounding box center [231, 339] width 462 height 5
click at [228, 337] on button "Go to slide 4" at bounding box center [228, 339] width 5 height 5
click at [236, 339] on button "Go to slide 5" at bounding box center [238, 339] width 5 height 5
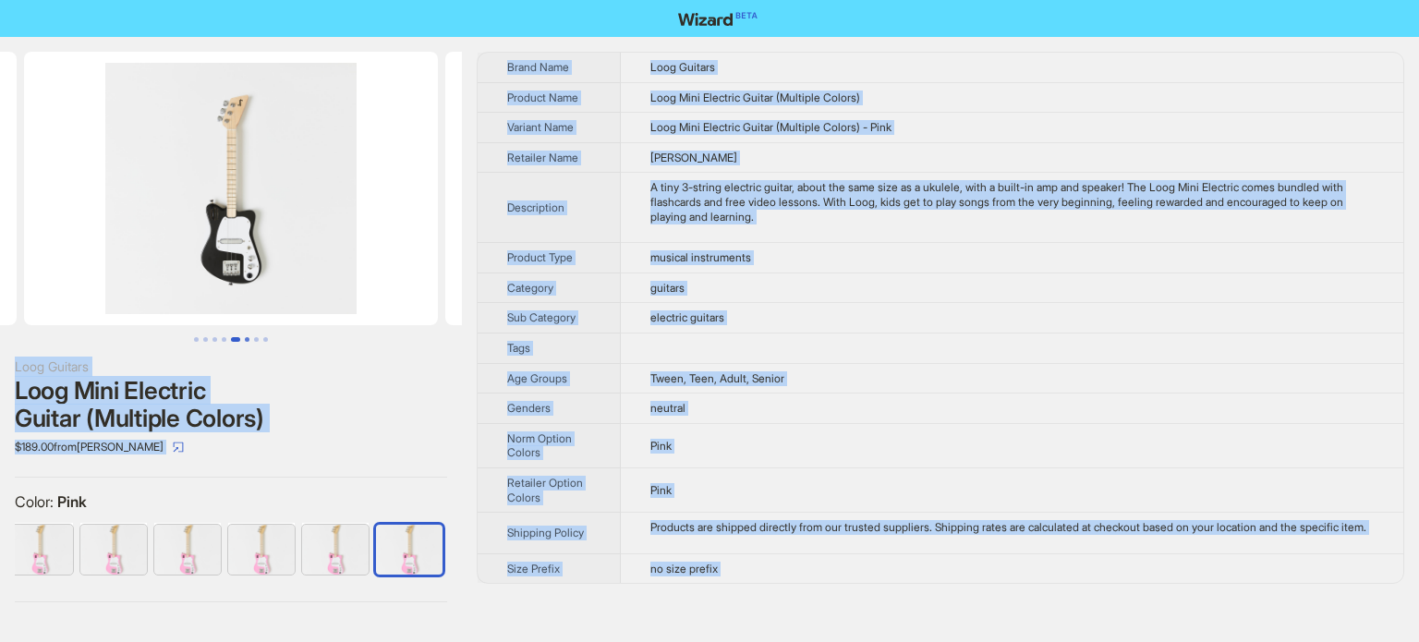
click at [245, 338] on button "Go to slide 6" at bounding box center [247, 339] width 5 height 5
click at [254, 338] on button "Go to slide 7" at bounding box center [256, 339] width 5 height 5
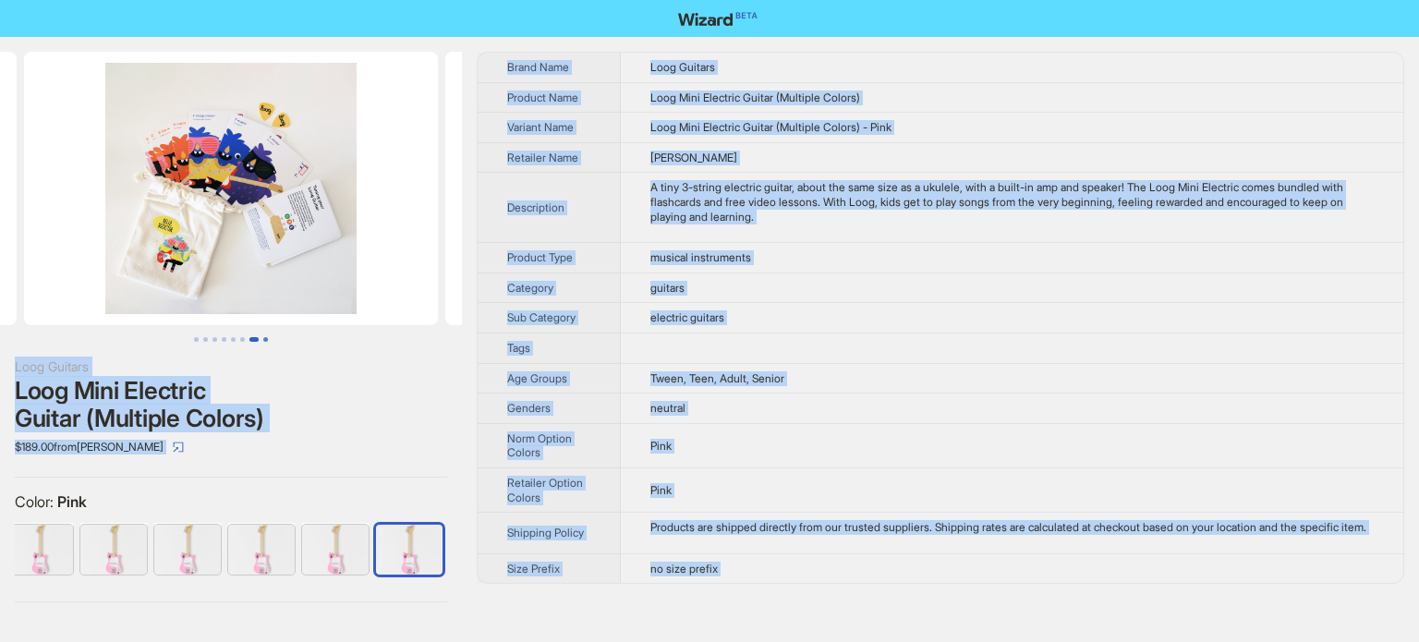
click at [266, 337] on button "Go to slide 8" at bounding box center [265, 339] width 5 height 5
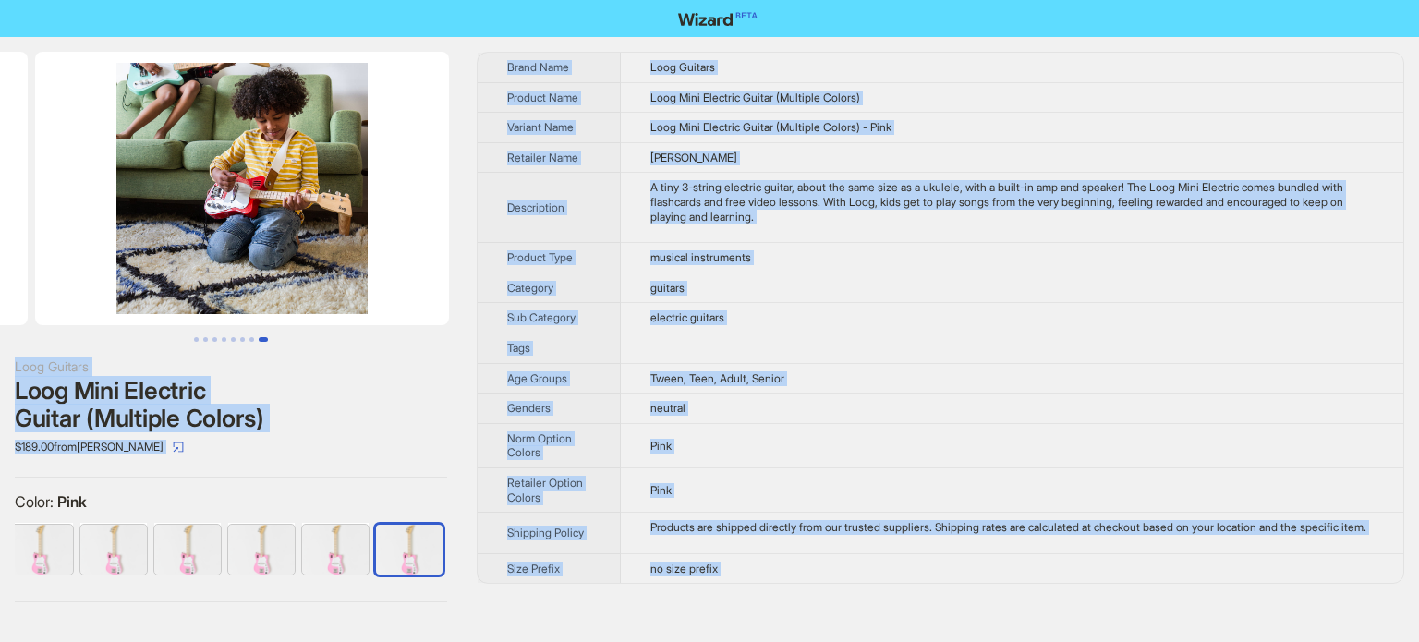
scroll to position [0, 2948]
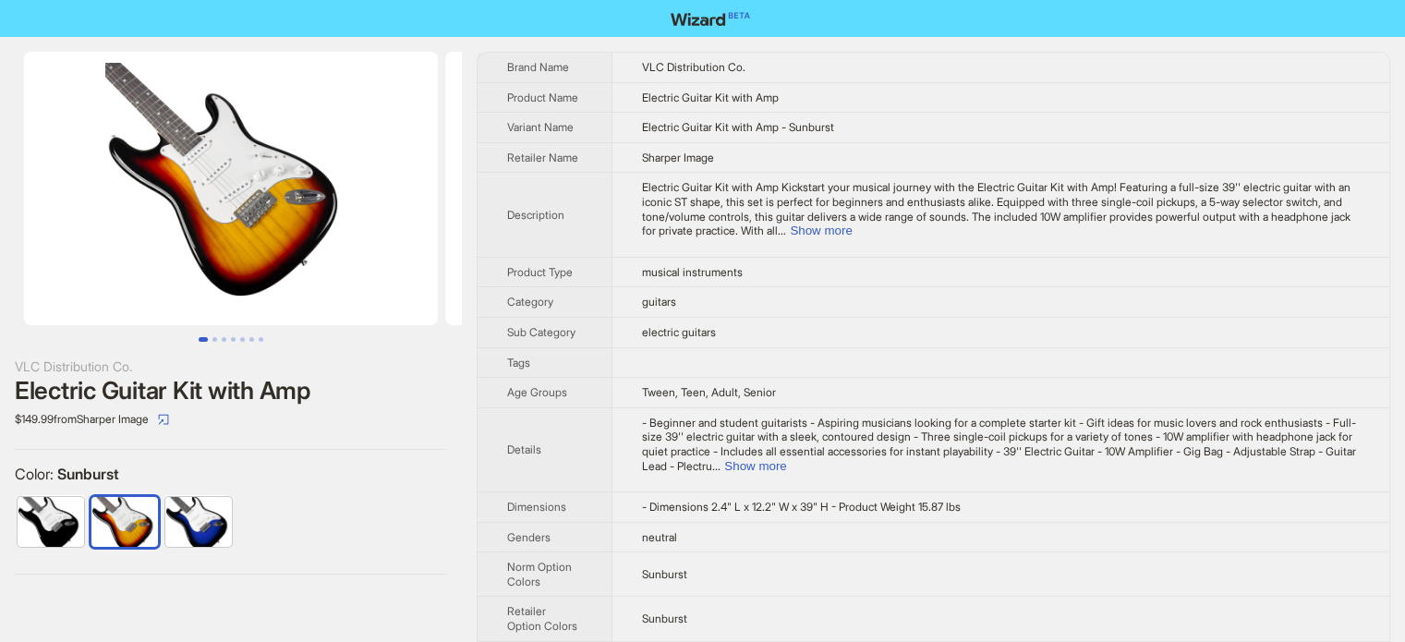
scroll to position [866, 0]
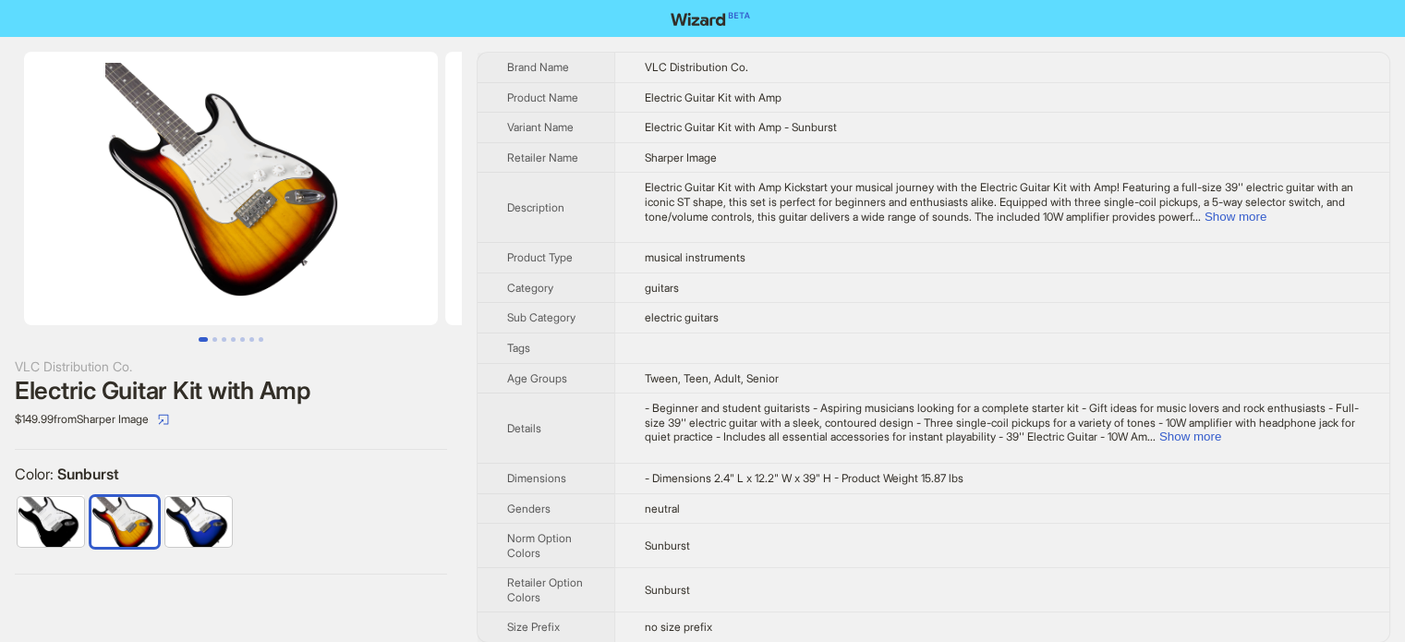
click at [581, 211] on th "Description" at bounding box center [546, 208] width 137 height 70
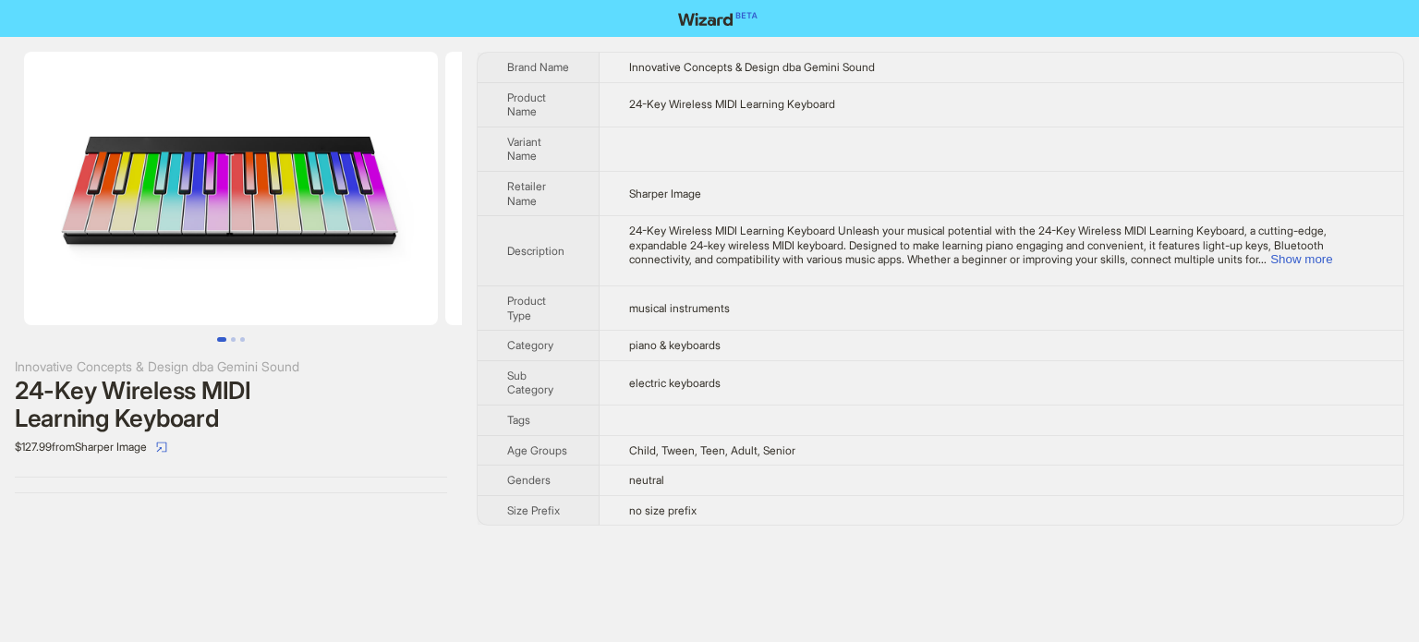
scroll to position [866, 0]
click at [226, 337] on button "Go to slide 1" at bounding box center [221, 339] width 9 height 5
click at [234, 339] on button "Go to slide 2" at bounding box center [233, 339] width 5 height 5
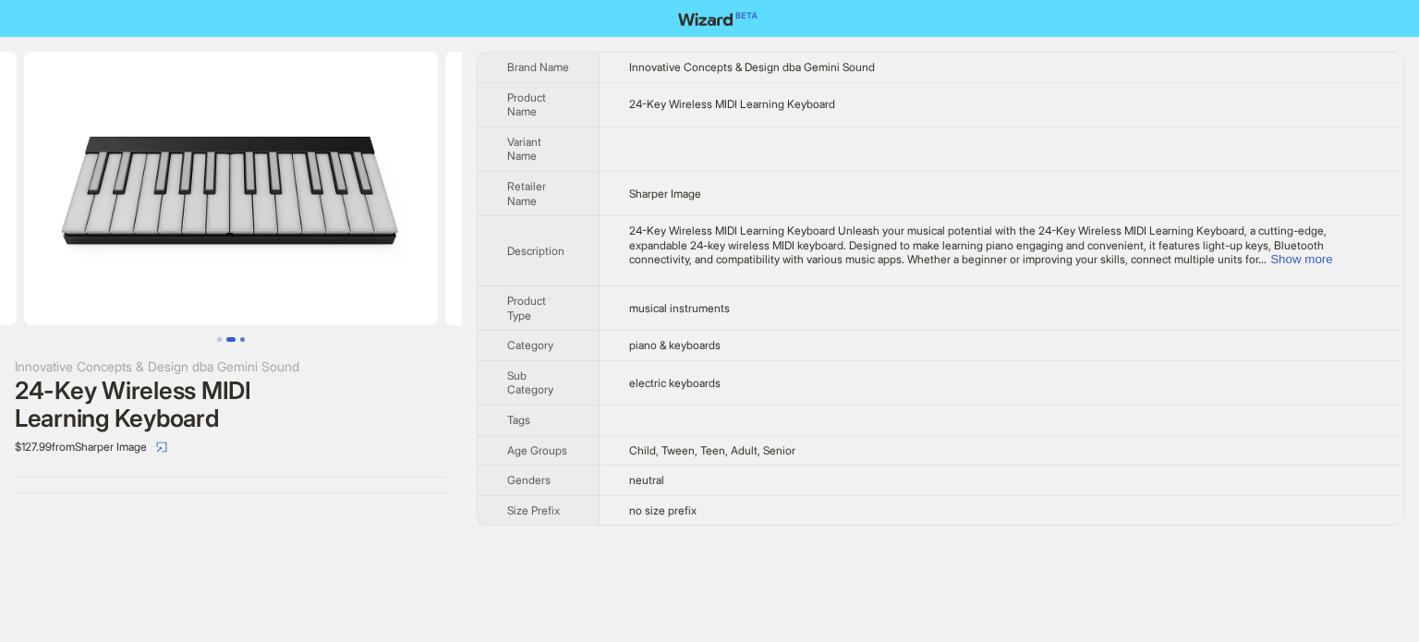
click at [240, 339] on button "Go to slide 3" at bounding box center [242, 339] width 5 height 5
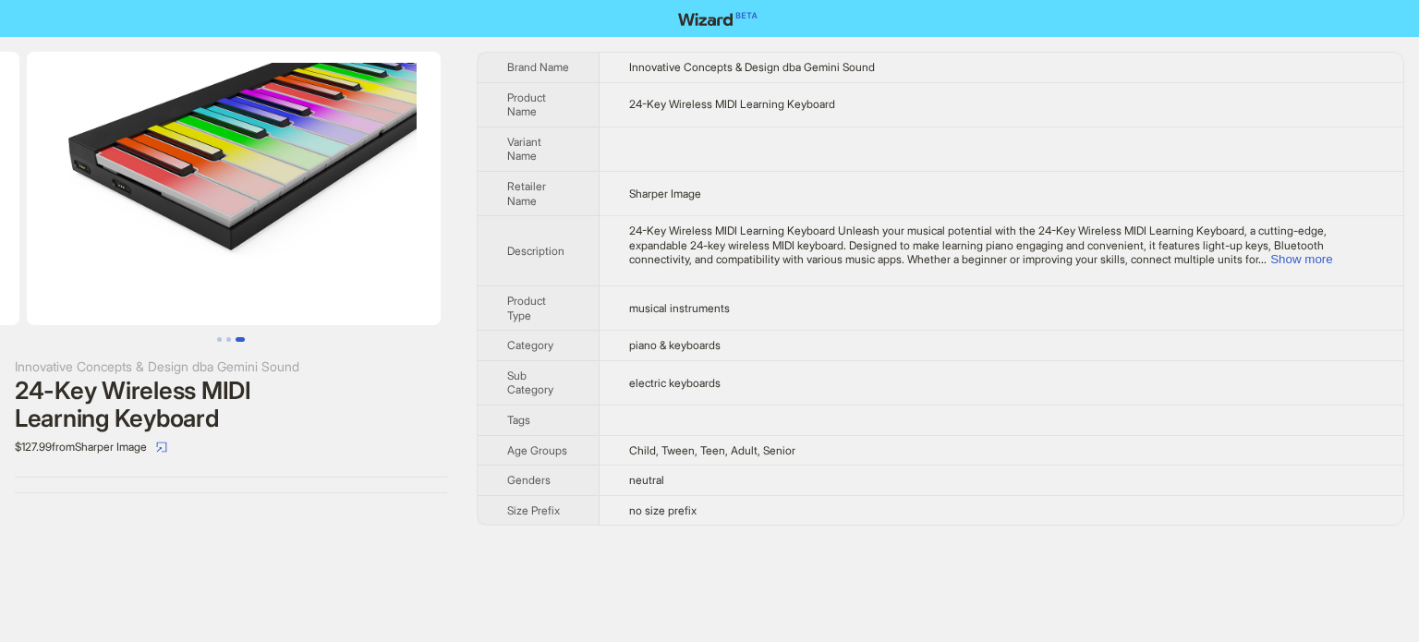
scroll to position [0, 842]
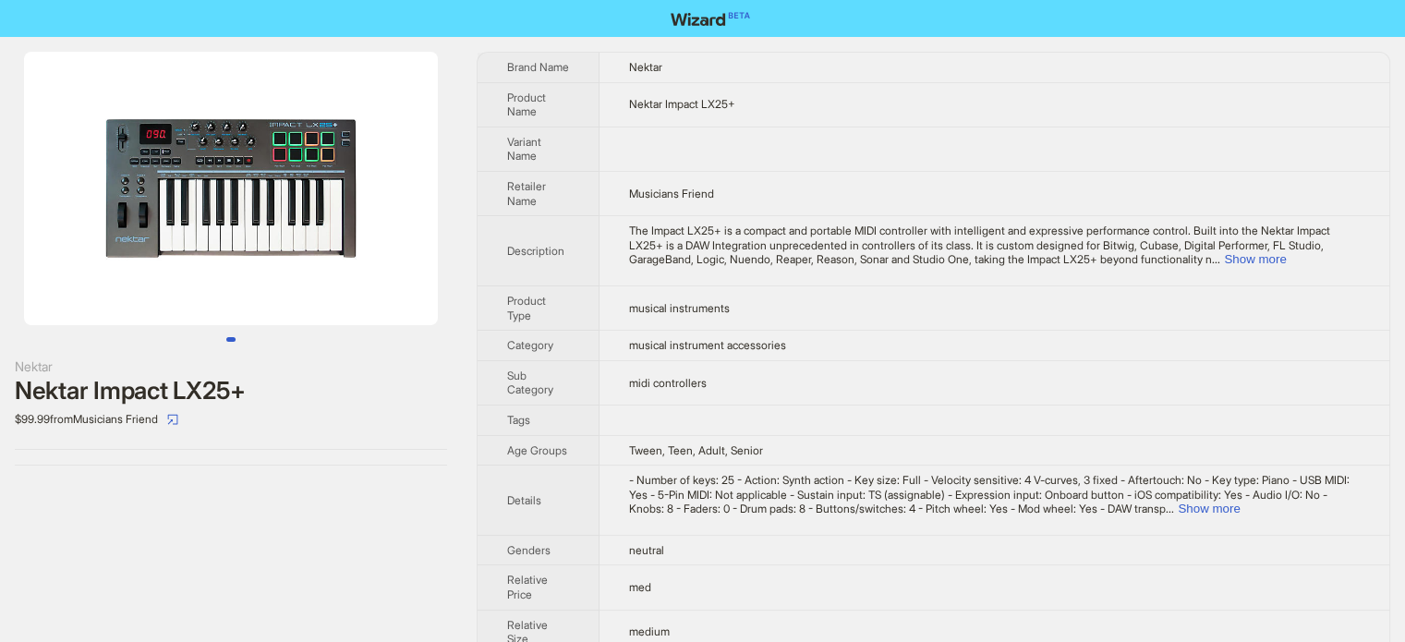
scroll to position [866, 0]
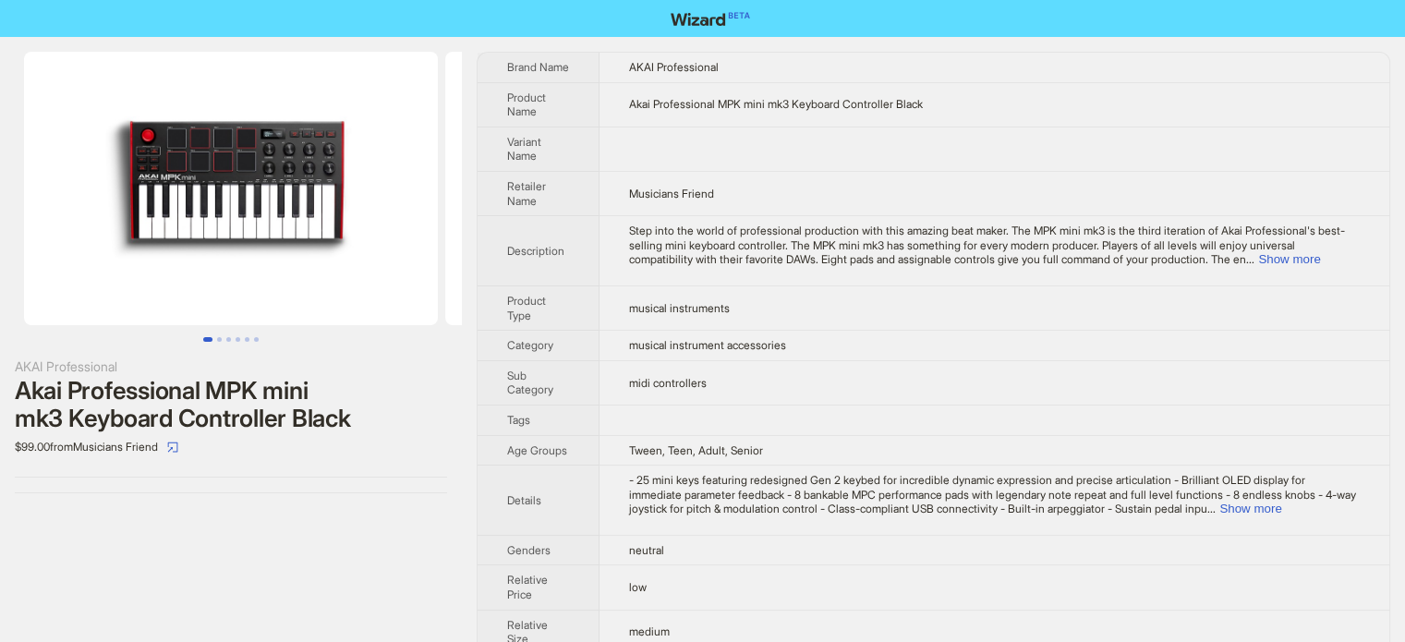
scroll to position [866, 0]
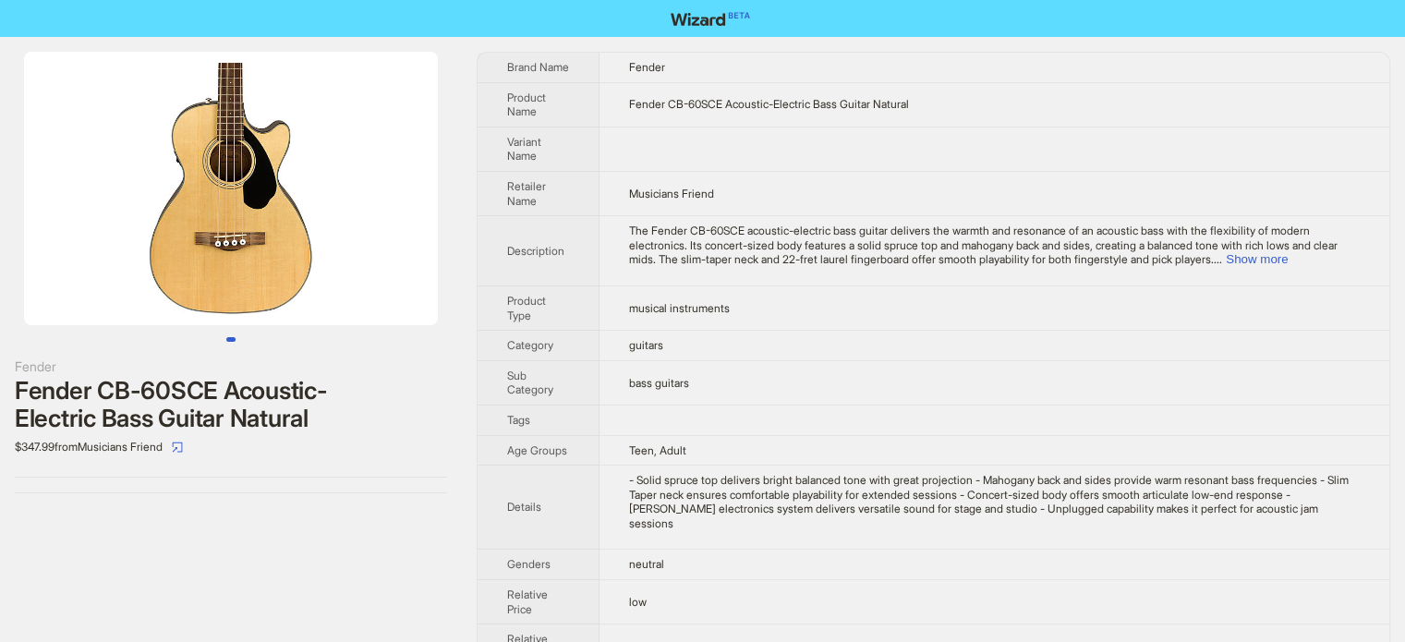
scroll to position [866, 0]
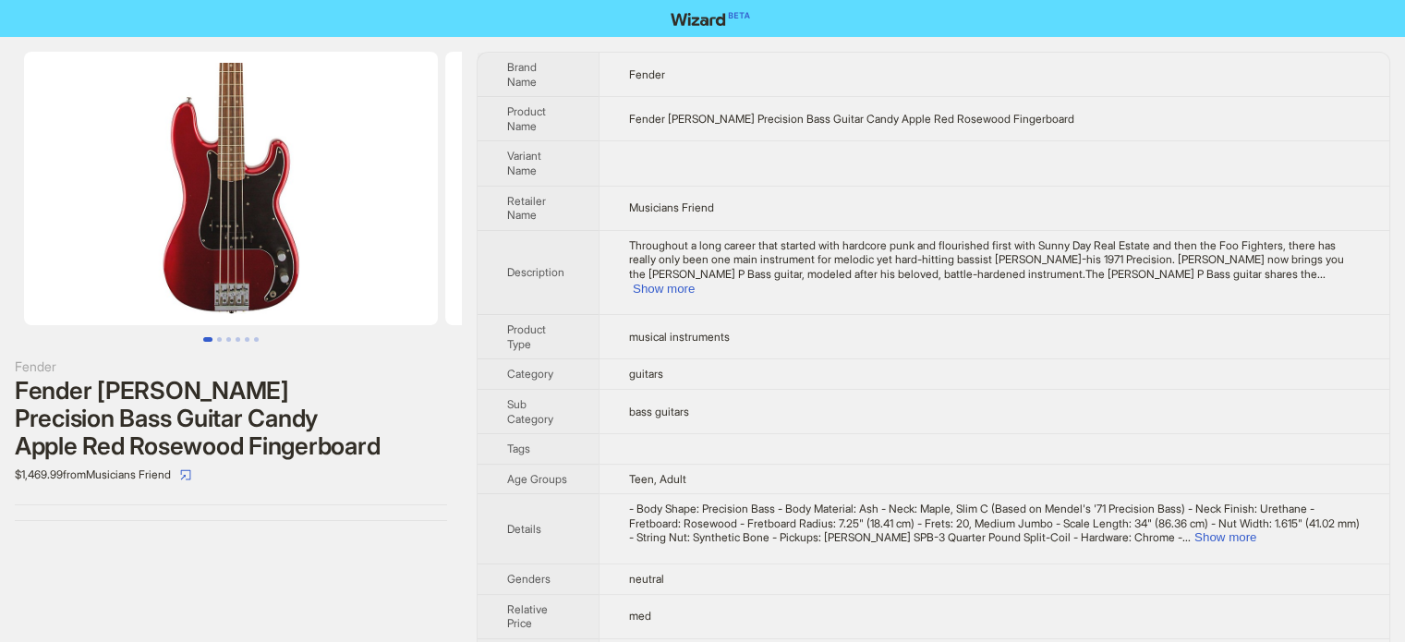
scroll to position [866, 0]
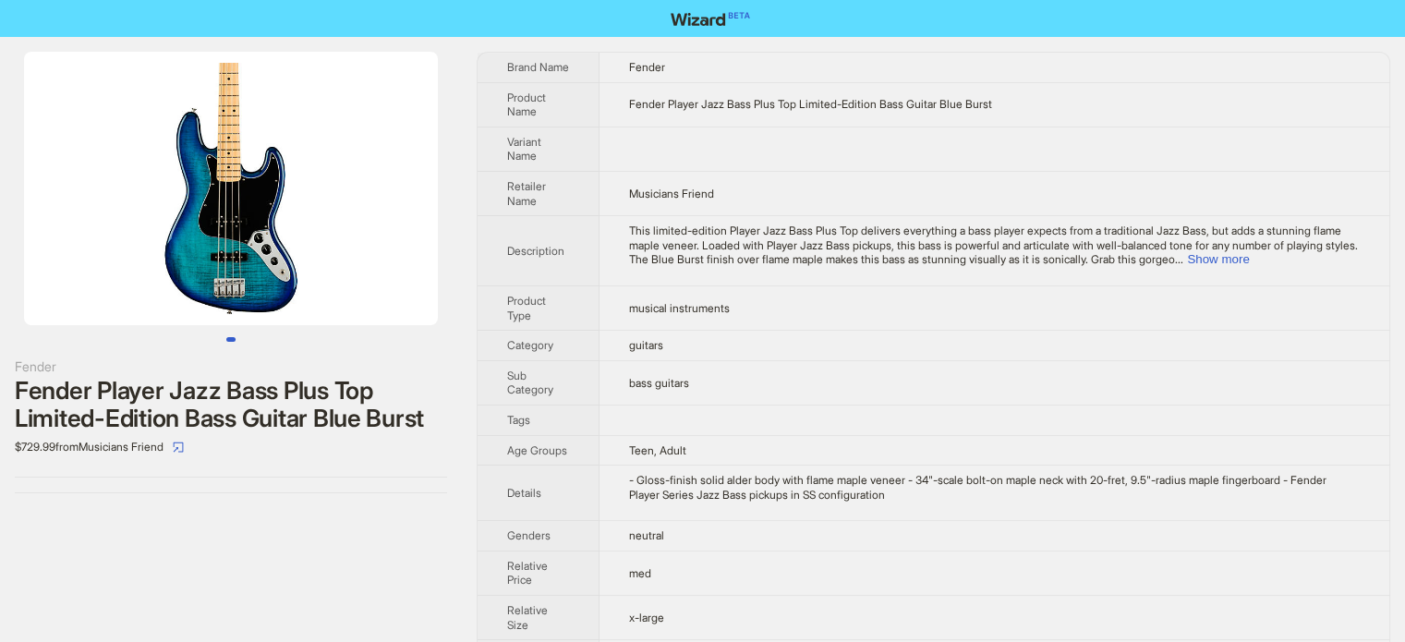
scroll to position [866, 0]
